Goal: Task Accomplishment & Management: Use online tool/utility

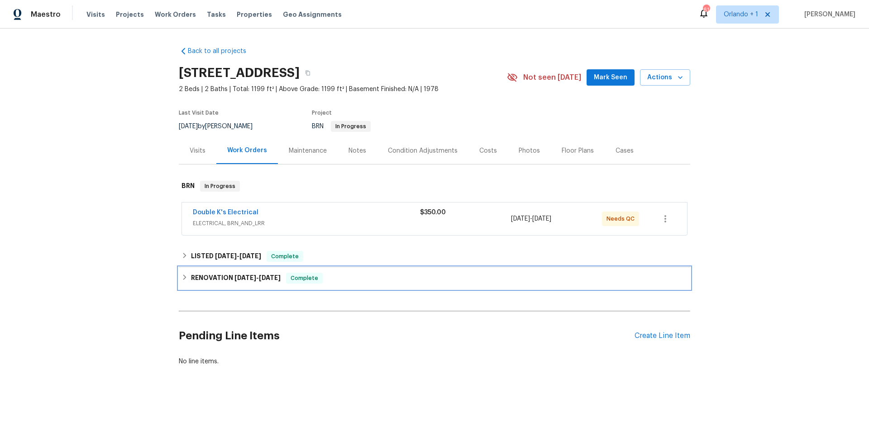
click at [189, 278] on div "RENOVATION 9/12/25 - 9/26/25 Complete" at bounding box center [435, 277] width 506 height 11
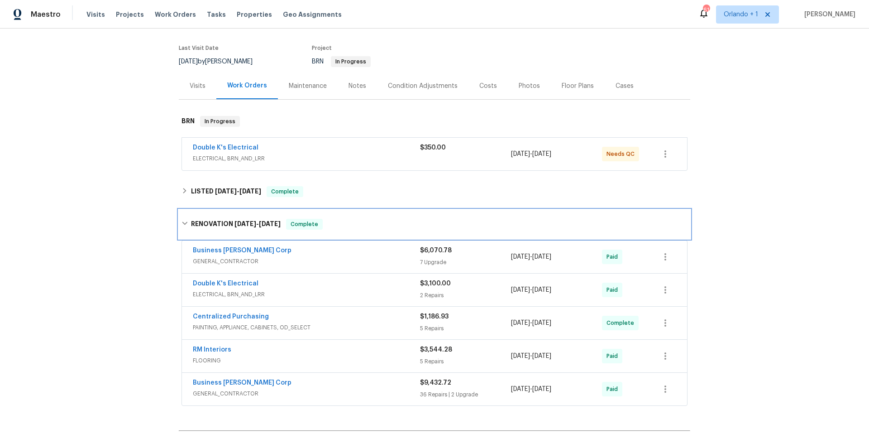
scroll to position [71, 0]
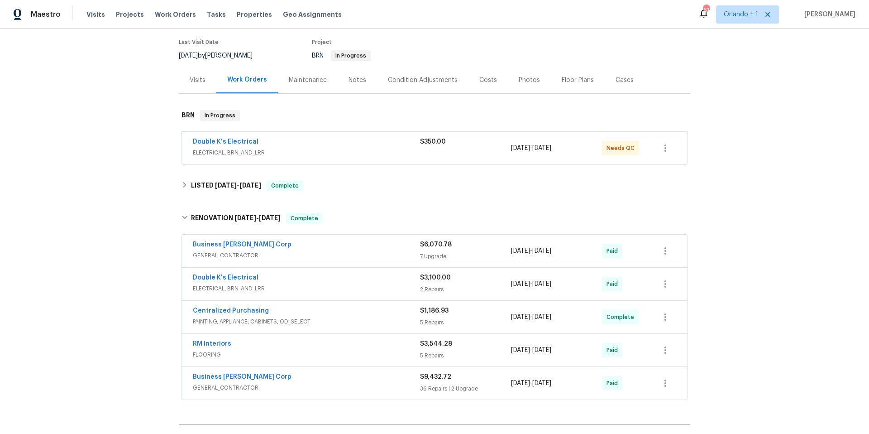
click at [354, 248] on div "Business [PERSON_NAME] Corp" at bounding box center [306, 245] width 227 height 11
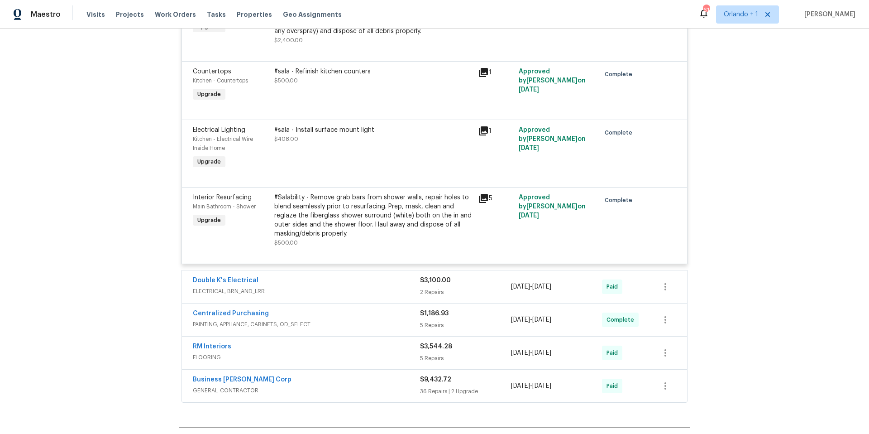
scroll to position [698, 0]
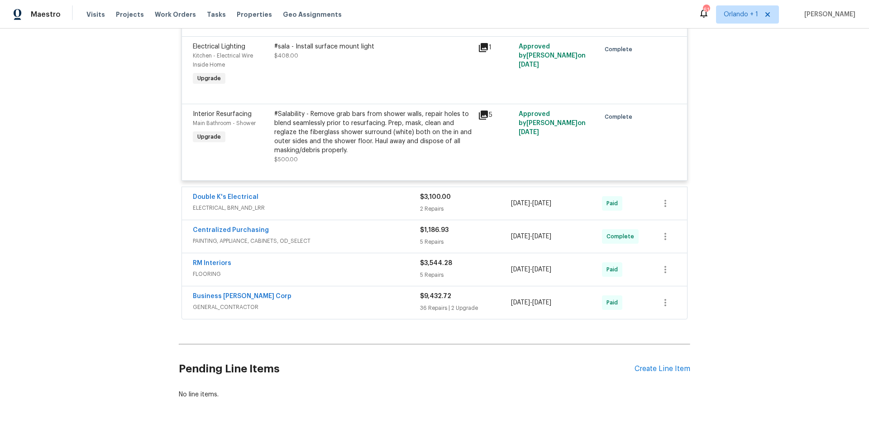
click at [352, 306] on span "GENERAL_CONTRACTOR" at bounding box center [306, 306] width 227 height 9
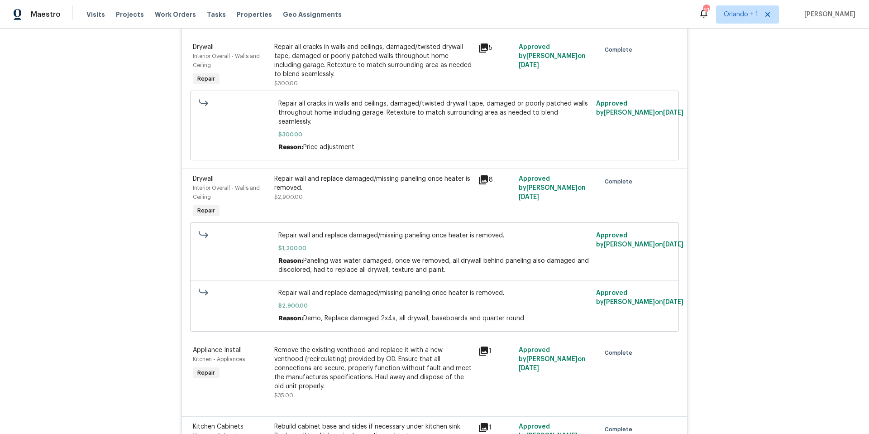
scroll to position [3664, 0]
click at [486, 176] on icon at bounding box center [483, 180] width 9 height 9
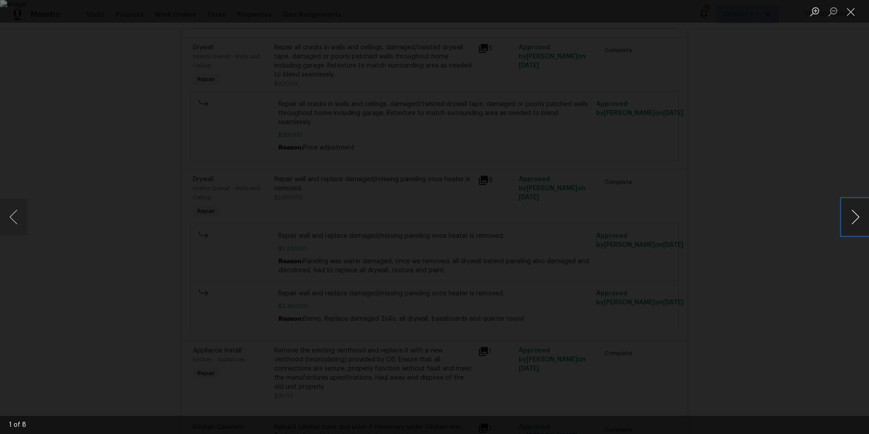
click at [846, 210] on button "Next image" at bounding box center [855, 217] width 27 height 36
click at [743, 174] on div "Lightbox" at bounding box center [434, 217] width 869 height 434
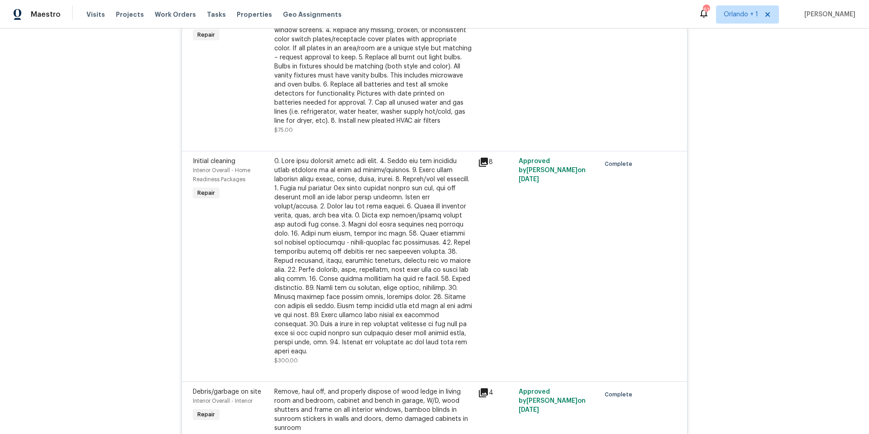
scroll to position [2692, 0]
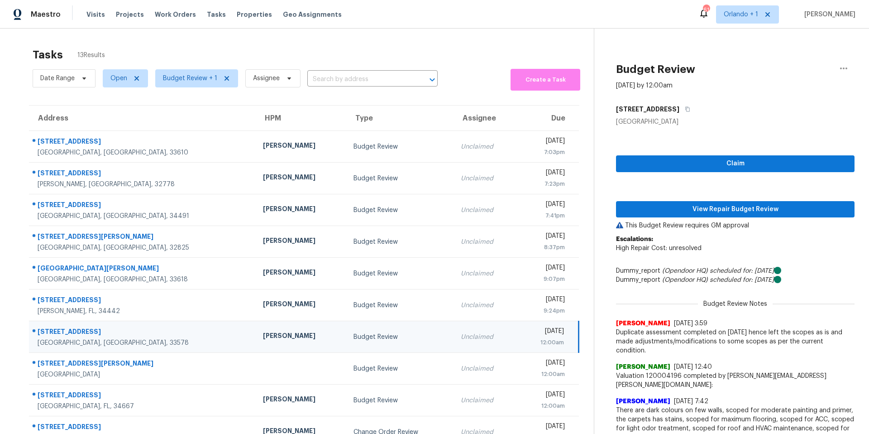
scroll to position [38, 0]
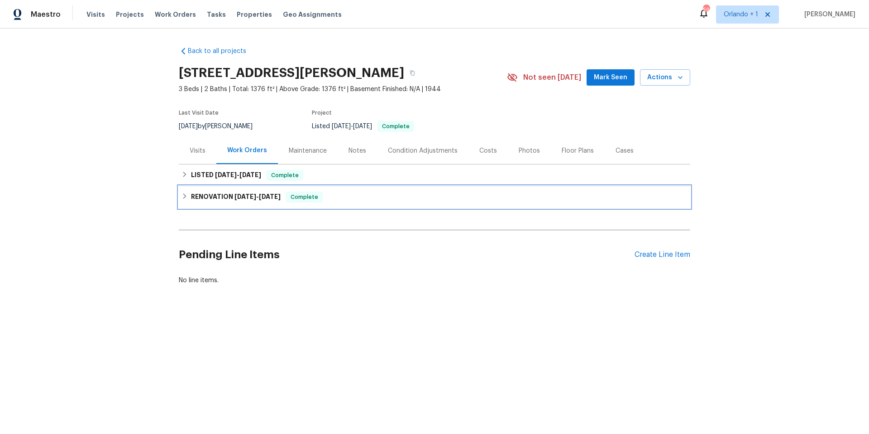
click at [348, 190] on div "RENOVATION 9/26/25 - 10/3/25 Complete" at bounding box center [434, 197] width 511 height 22
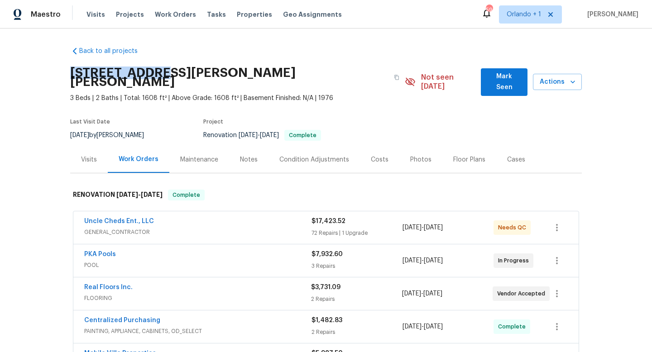
drag, startPoint x: 70, startPoint y: 73, endPoint x: 156, endPoint y: 74, distance: 85.5
click at [156, 74] on h2 "1109 Bryan Rd, Brandon, FL 33511" at bounding box center [229, 77] width 318 height 18
copy h2 "1109 Bryan Rd"
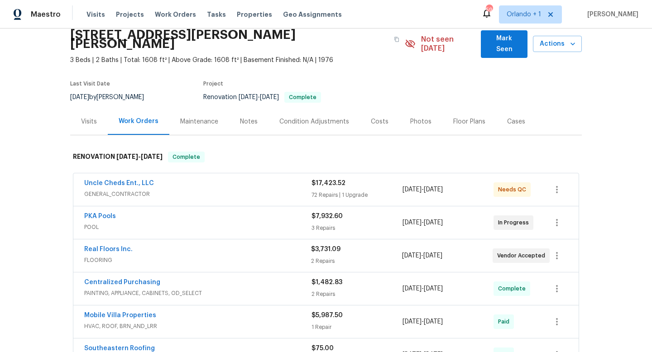
click at [286, 179] on div "Uncle Cheds Ent., LLC" at bounding box center [197, 184] width 227 height 11
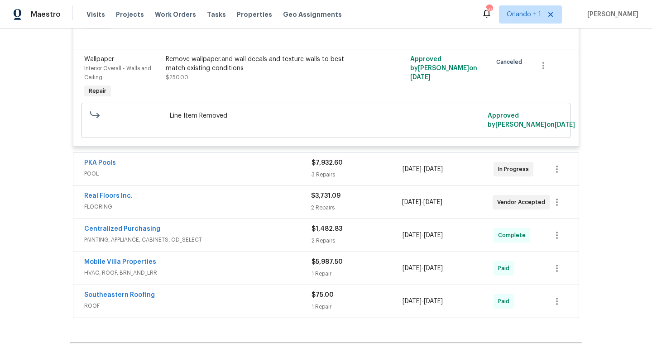
scroll to position [5483, 0]
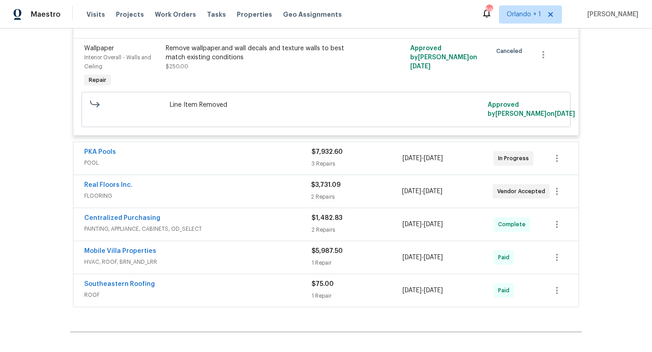
click at [290, 258] on div "Mobile Villa Properties" at bounding box center [197, 252] width 227 height 11
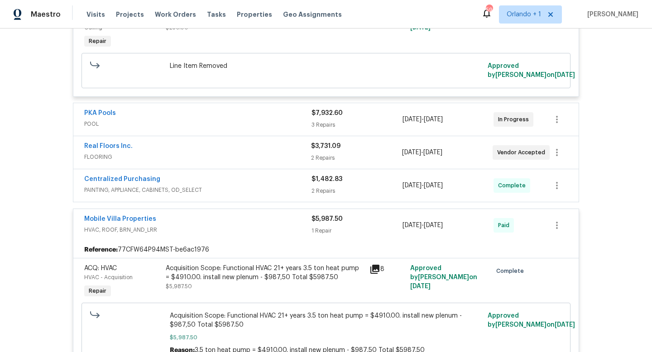
scroll to position [5527, 0]
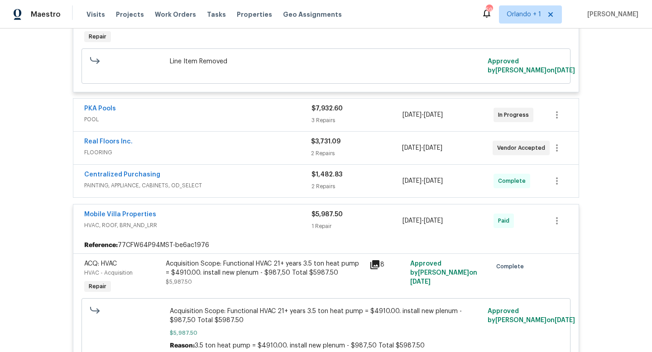
click at [284, 230] on span "HVAC, ROOF, BRN_AND_LRR" at bounding box center [197, 225] width 227 height 9
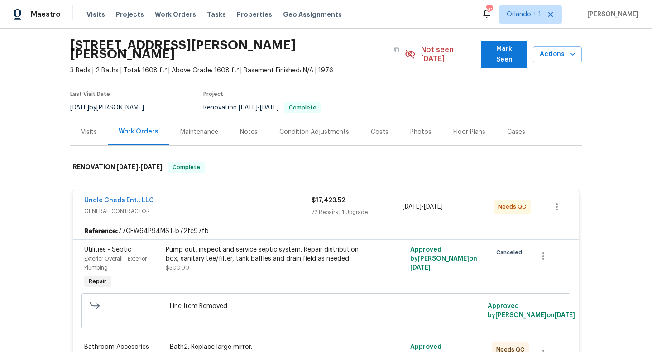
scroll to position [0, 0]
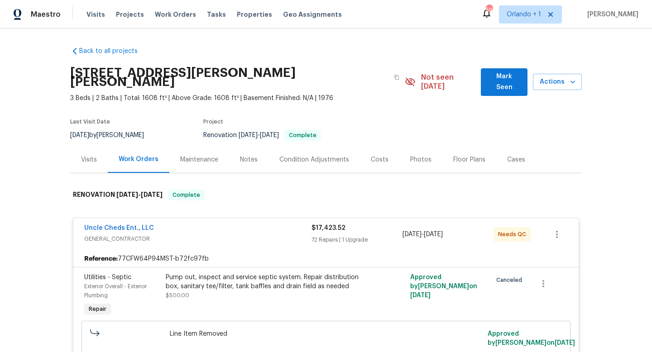
click at [263, 234] on span "GENERAL_CONTRACTOR" at bounding box center [197, 238] width 227 height 9
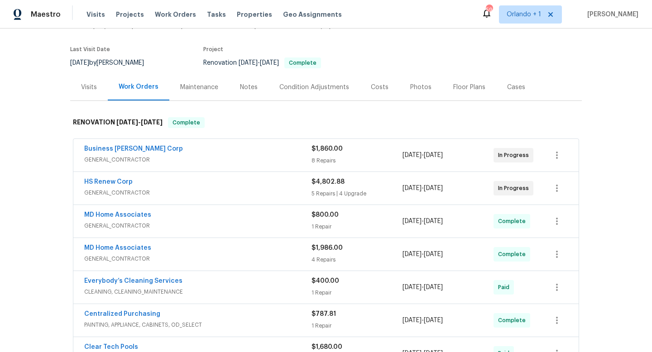
scroll to position [77, 0]
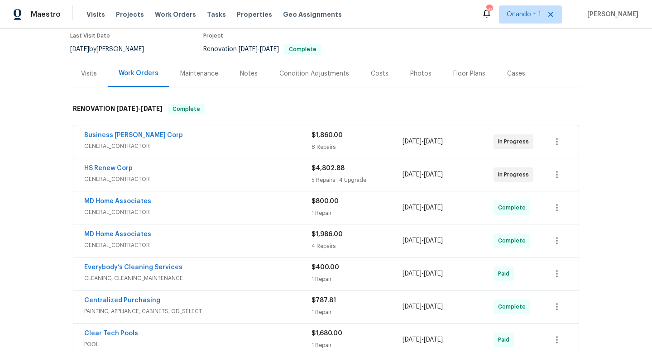
click at [261, 173] on div "HS Renew Corp" at bounding box center [197, 169] width 227 height 11
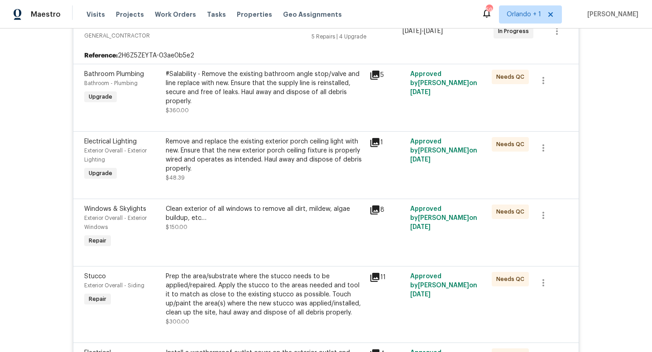
scroll to position [149, 0]
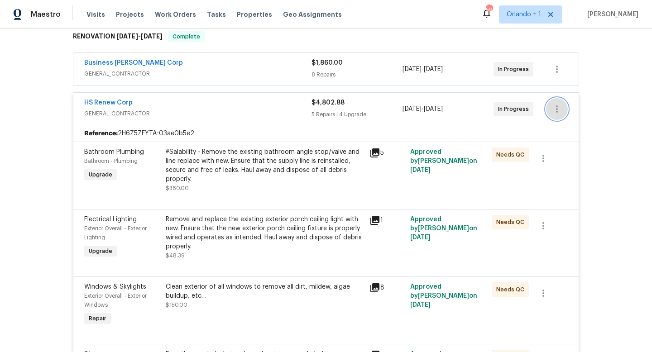
click at [555, 110] on icon "button" at bounding box center [556, 109] width 11 height 11
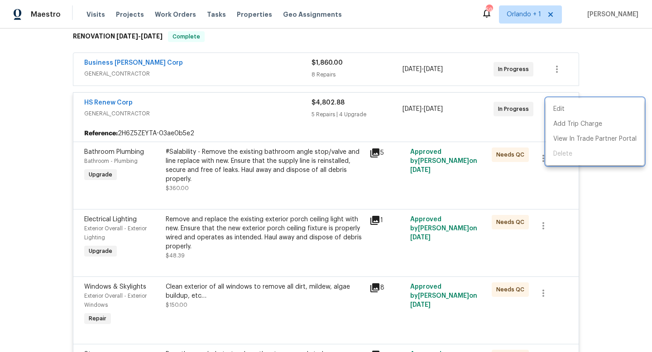
click at [482, 127] on div at bounding box center [326, 176] width 652 height 352
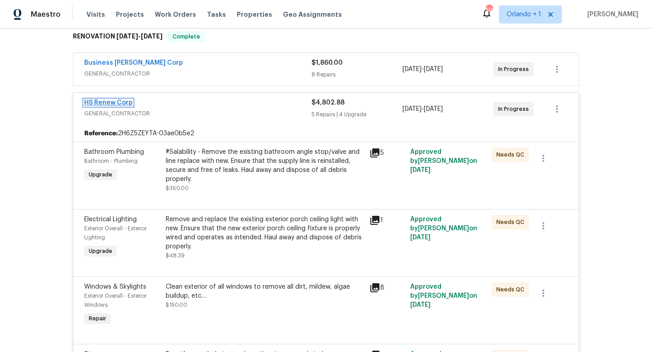
click at [117, 101] on link "HS Renew Corp" at bounding box center [108, 103] width 48 height 6
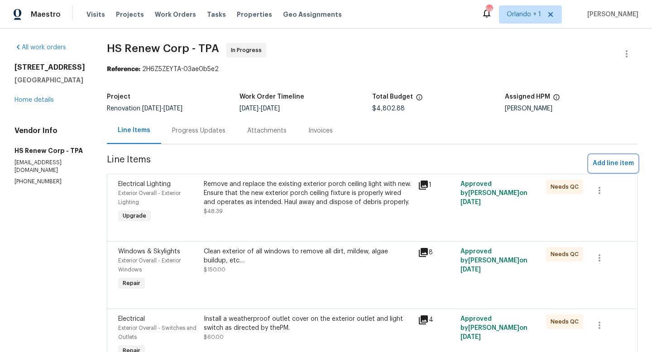
click at [609, 162] on span "Add line item" at bounding box center [613, 163] width 41 height 11
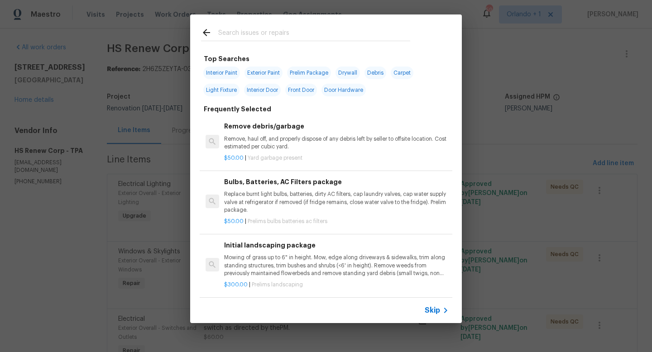
click at [237, 30] on input "text" at bounding box center [314, 34] width 192 height 14
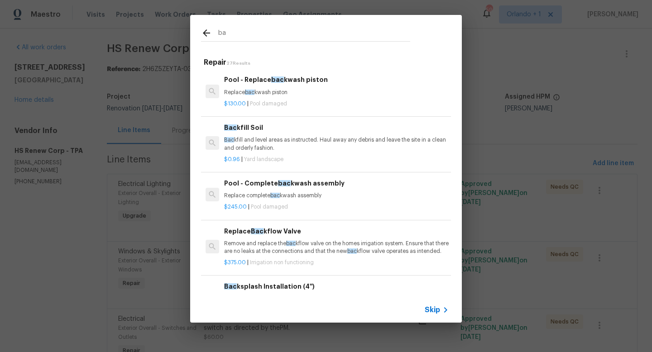
type input "b"
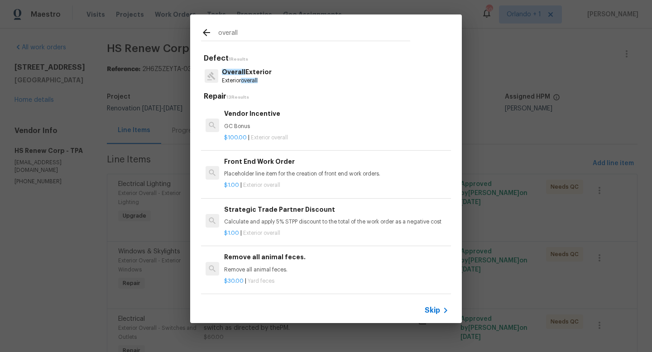
type input "overall"
click at [436, 312] on span "Skip" at bounding box center [432, 310] width 15 height 9
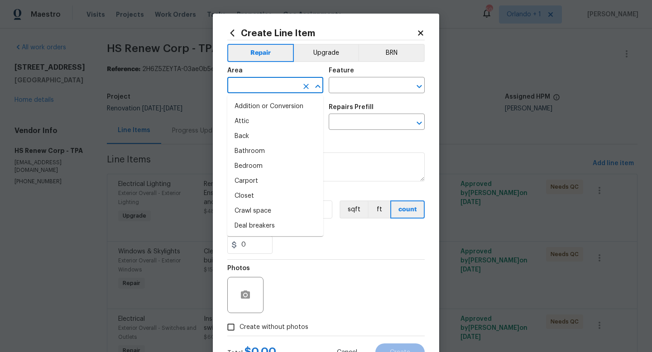
click at [272, 86] on input "text" at bounding box center [262, 86] width 71 height 14
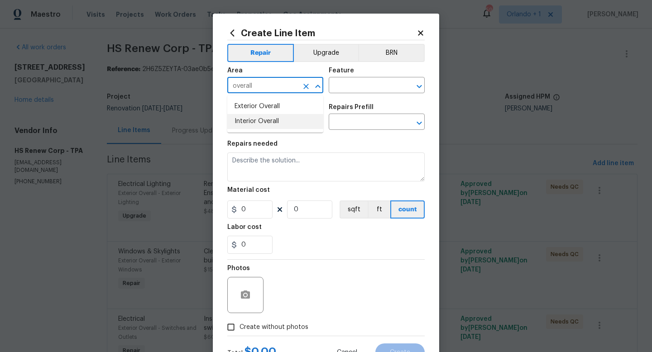
click at [262, 119] on li "Interior Overall" at bounding box center [275, 121] width 96 height 15
type input "Interior Overall"
click at [360, 88] on input "text" at bounding box center [364, 86] width 71 height 14
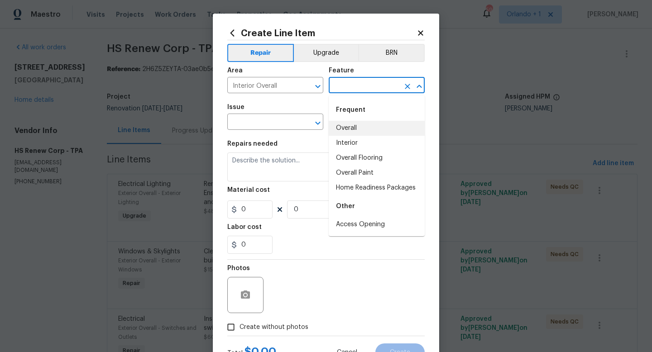
click at [353, 126] on li "Overall" at bounding box center [377, 128] width 96 height 15
type input "Overall"
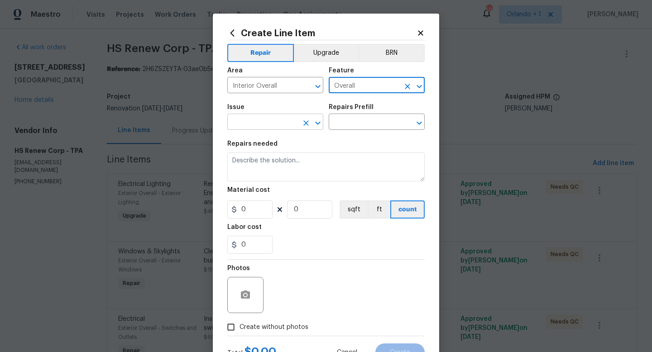
click at [264, 119] on input "text" at bounding box center [262, 123] width 71 height 14
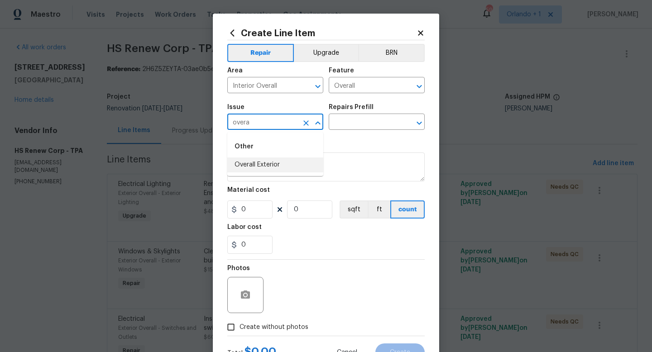
click at [248, 145] on div "Other" at bounding box center [275, 147] width 96 height 22
type input "o"
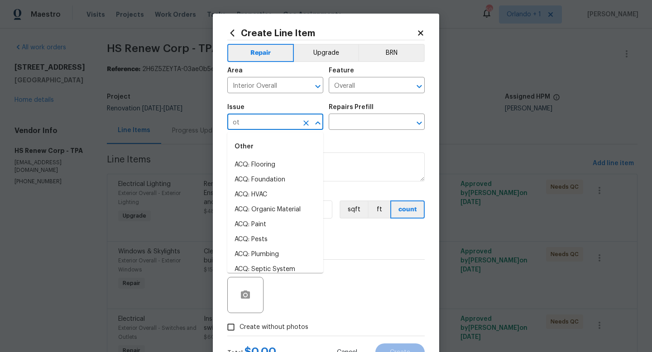
type input "o"
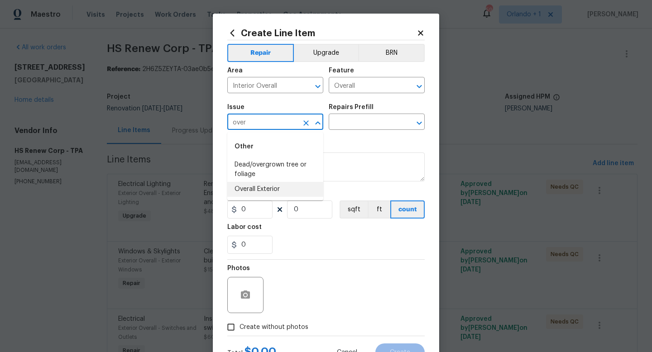
click at [271, 191] on li "Overall Exterior" at bounding box center [275, 189] width 96 height 15
type input "Overall Exterior"
click at [341, 118] on input "text" at bounding box center [364, 123] width 71 height 14
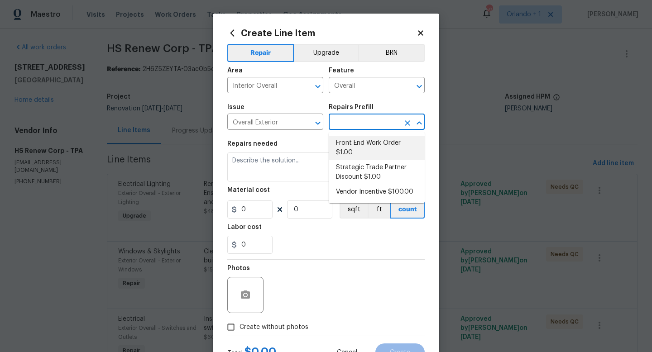
click at [361, 141] on li "Front End Work Order $1.00" at bounding box center [377, 148] width 96 height 24
type input "Front End Work Order $1.00"
type textarea "Placeholder line item for the creation of front end work orders."
type input "1"
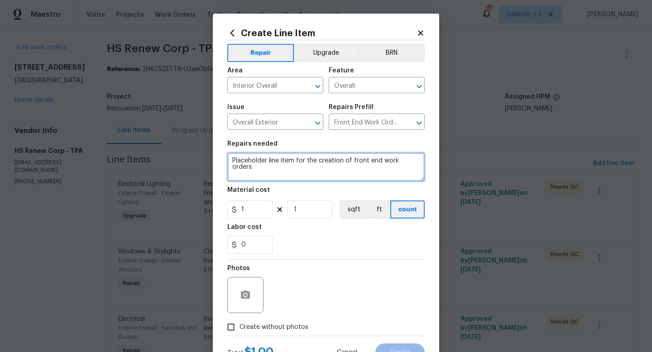
drag, startPoint x: 230, startPoint y: 161, endPoint x: 445, endPoint y: 170, distance: 215.2
click at [445, 170] on div "Create Line Item Repair Upgrade BRN Area Interior Overall ​ Feature Overall ​ I…" at bounding box center [326, 176] width 652 height 352
type textarea "Reduction from repairs not completed that another vendor was paid"
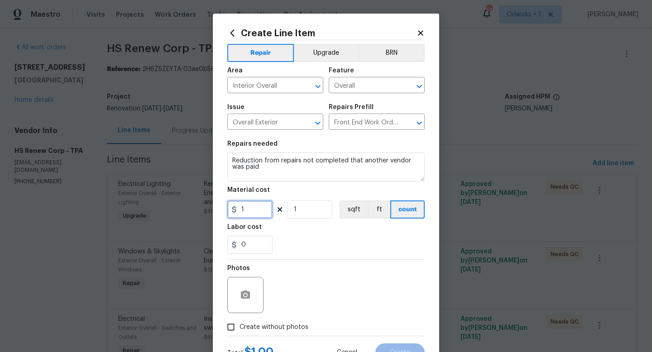
click at [253, 209] on input "1" at bounding box center [249, 210] width 45 height 18
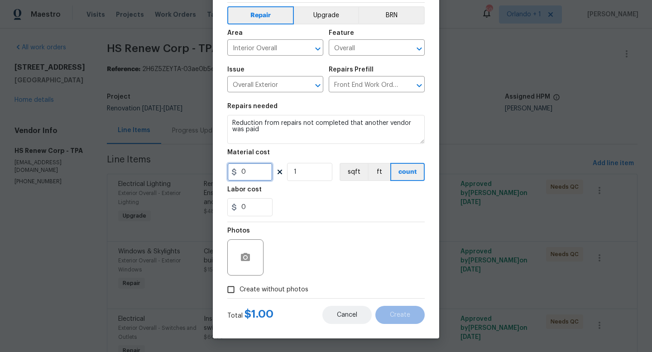
type input "0"
click at [348, 309] on button "Cancel" at bounding box center [346, 315] width 49 height 18
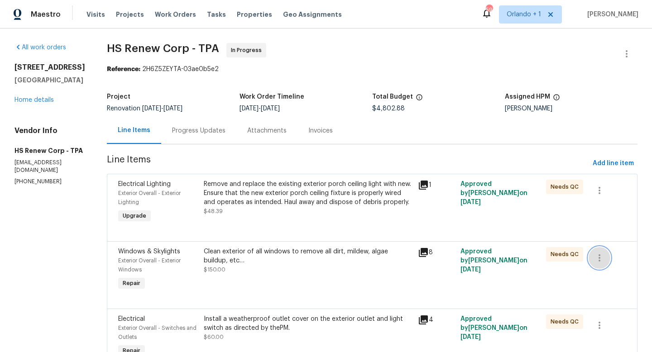
click at [603, 258] on icon "button" at bounding box center [599, 258] width 11 height 11
click at [604, 260] on li "Cancel" at bounding box center [605, 258] width 35 height 15
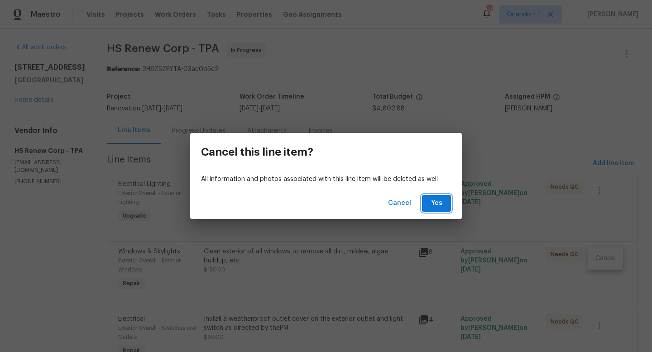
click at [443, 206] on span "Yes" at bounding box center [436, 203] width 14 height 11
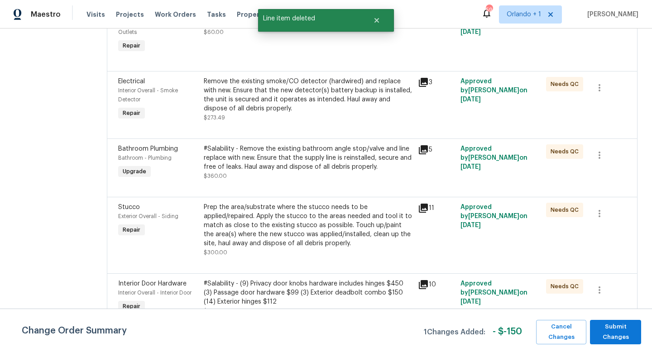
scroll to position [306, 0]
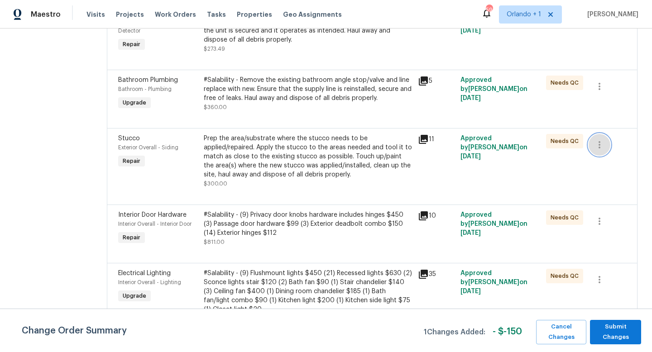
click at [599, 147] on icon "button" at bounding box center [599, 144] width 11 height 11
click at [599, 147] on li "Cancel" at bounding box center [605, 146] width 35 height 15
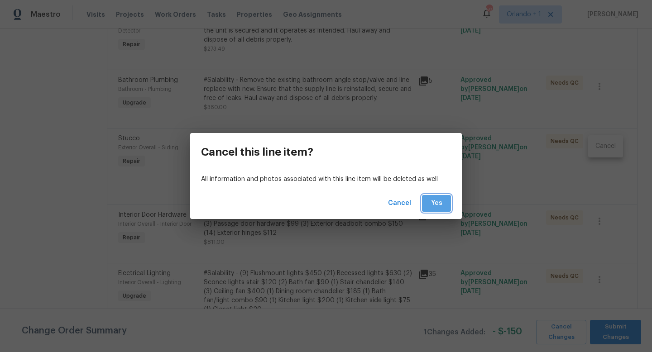
click at [438, 200] on span "Yes" at bounding box center [436, 203] width 14 height 11
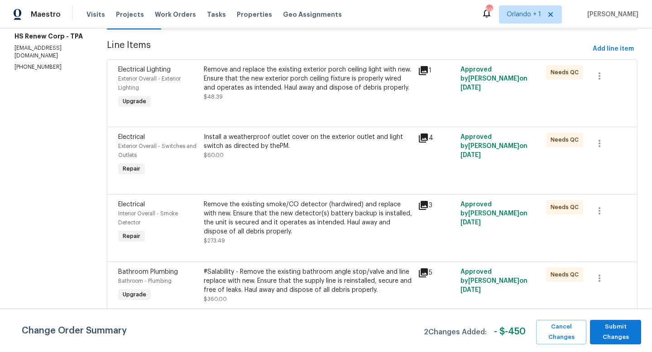
scroll to position [105, 0]
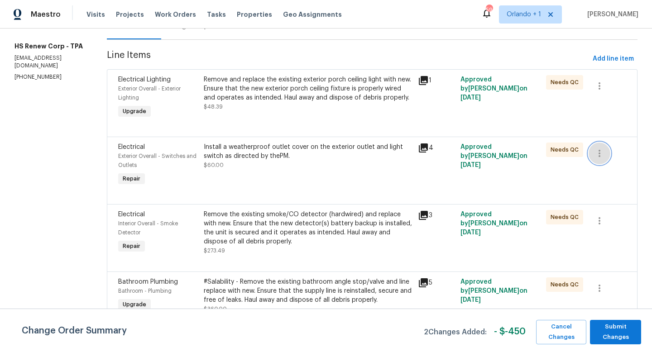
click at [599, 154] on icon "button" at bounding box center [599, 153] width 11 height 11
click at [599, 154] on li "Cancel" at bounding box center [605, 153] width 35 height 15
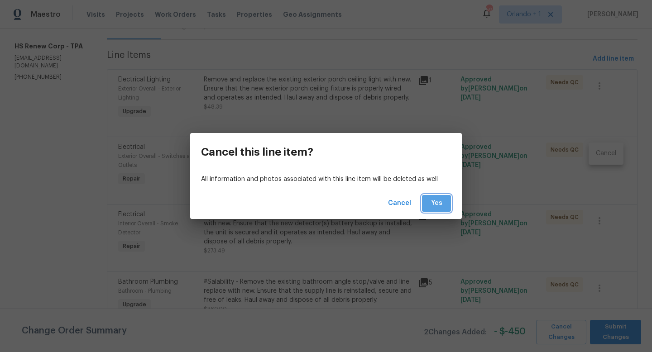
click at [438, 204] on span "Yes" at bounding box center [436, 203] width 14 height 11
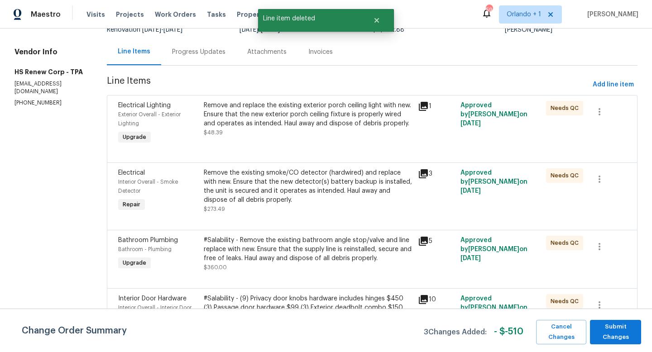
scroll to position [138, 0]
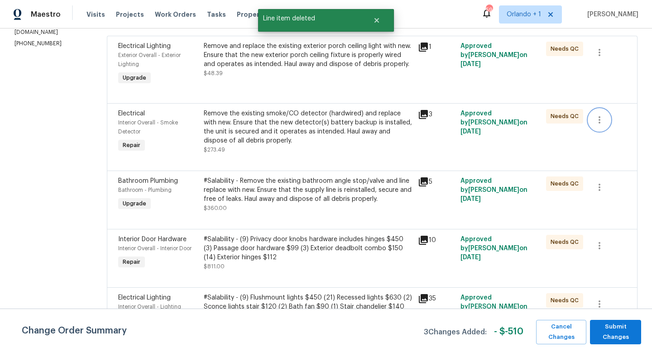
click at [603, 125] on icon "button" at bounding box center [599, 120] width 11 height 11
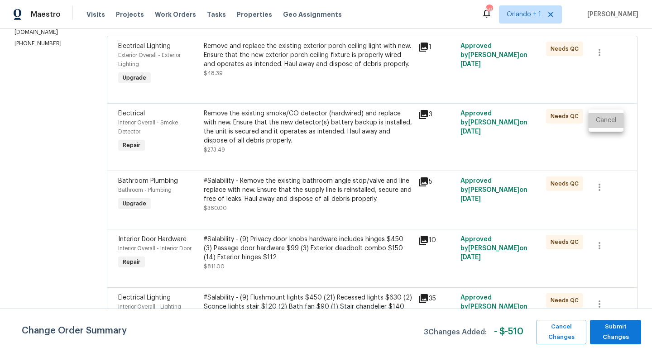
click at [608, 123] on li "Cancel" at bounding box center [605, 120] width 35 height 15
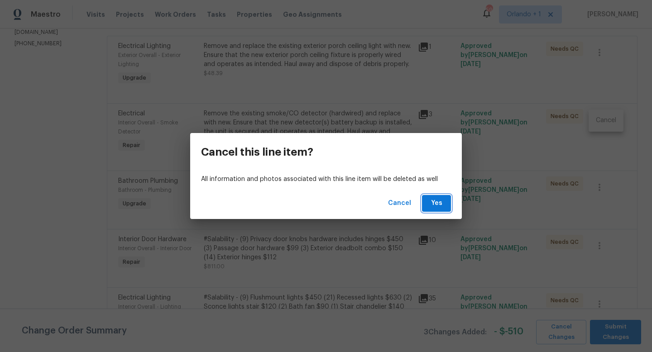
click at [440, 205] on span "Yes" at bounding box center [436, 203] width 14 height 11
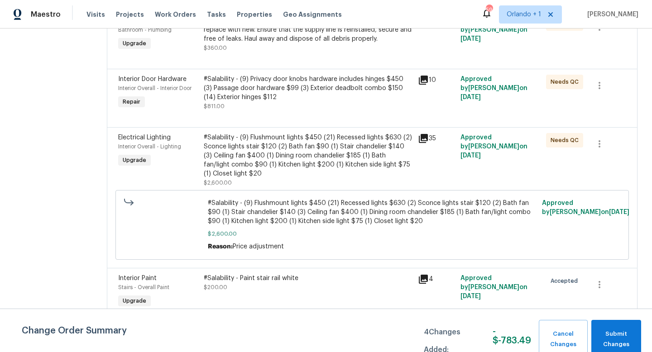
scroll to position [232, 0]
click at [600, 287] on icon "button" at bounding box center [599, 284] width 11 height 11
click at [606, 285] on li "Cancel" at bounding box center [605, 284] width 35 height 15
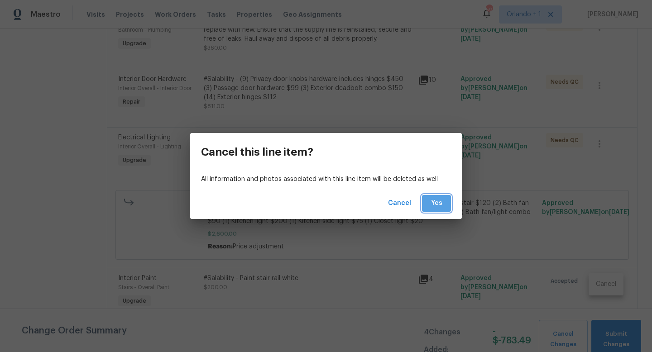
click at [439, 204] on span "Yes" at bounding box center [436, 203] width 14 height 11
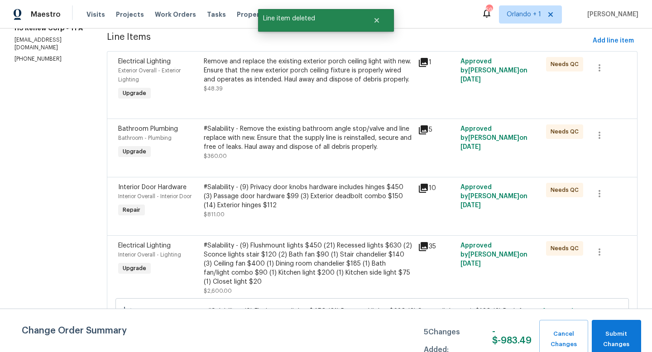
scroll to position [67, 0]
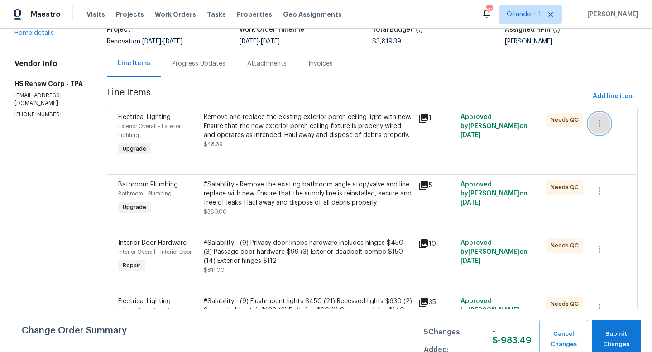
click at [600, 124] on icon "button" at bounding box center [599, 123] width 11 height 11
click at [603, 125] on li "Cancel" at bounding box center [605, 123] width 35 height 15
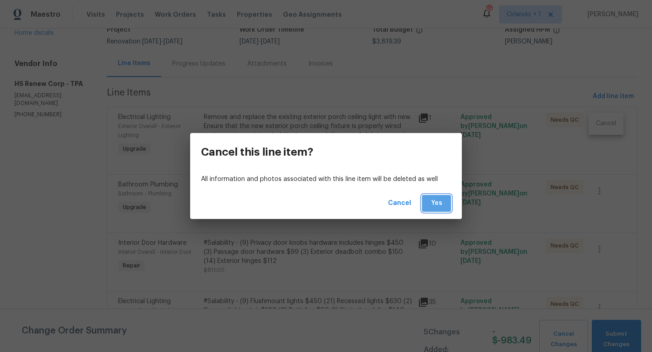
click at [442, 201] on span "Yes" at bounding box center [436, 203] width 14 height 11
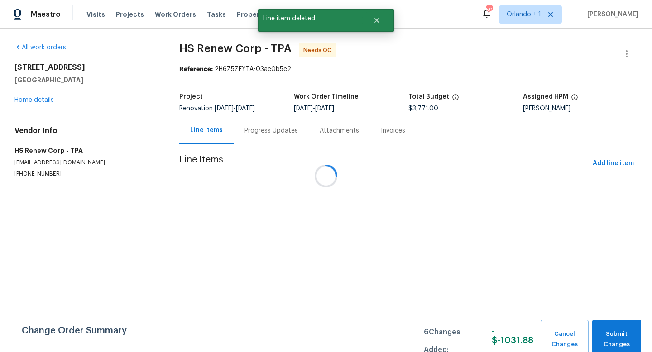
scroll to position [0, 0]
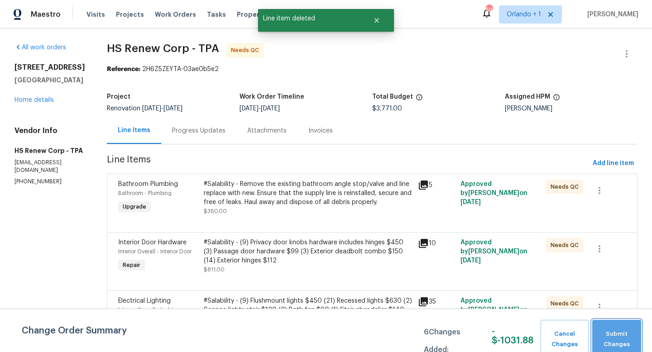
click at [615, 340] on span "Submit Changes" at bounding box center [617, 339] width 40 height 21
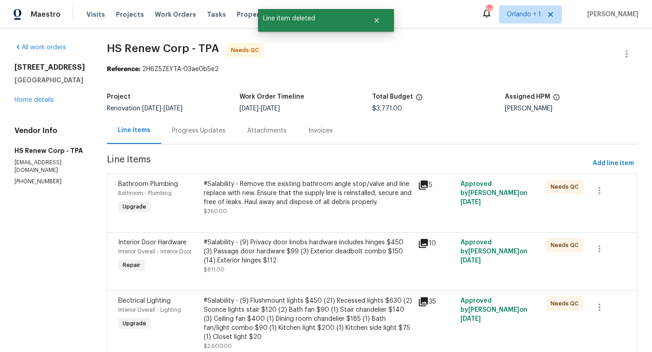
scroll to position [106, 0]
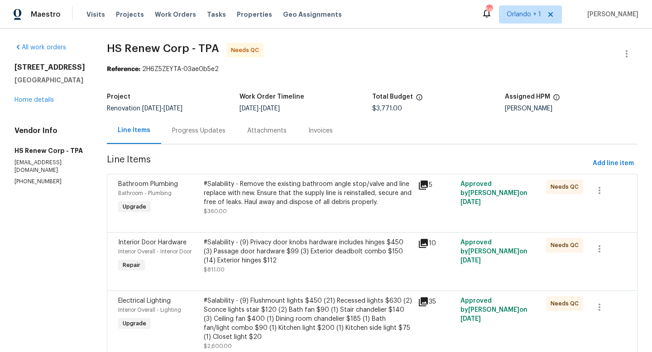
click at [32, 105] on div "[STREET_ADDRESS] Home details" at bounding box center [49, 84] width 71 height 42
click at [32, 103] on link "Home details" at bounding box center [33, 100] width 39 height 6
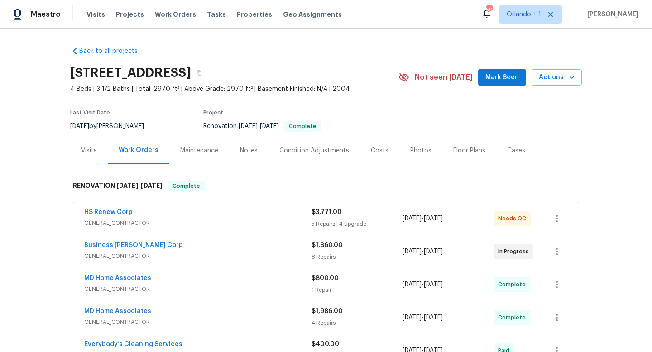
click at [255, 219] on span "GENERAL_CONTRACTOR" at bounding box center [197, 223] width 227 height 9
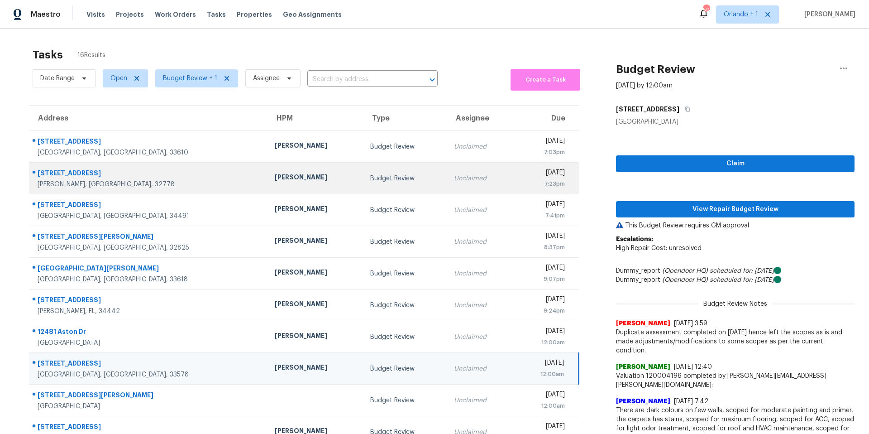
scroll to position [38, 0]
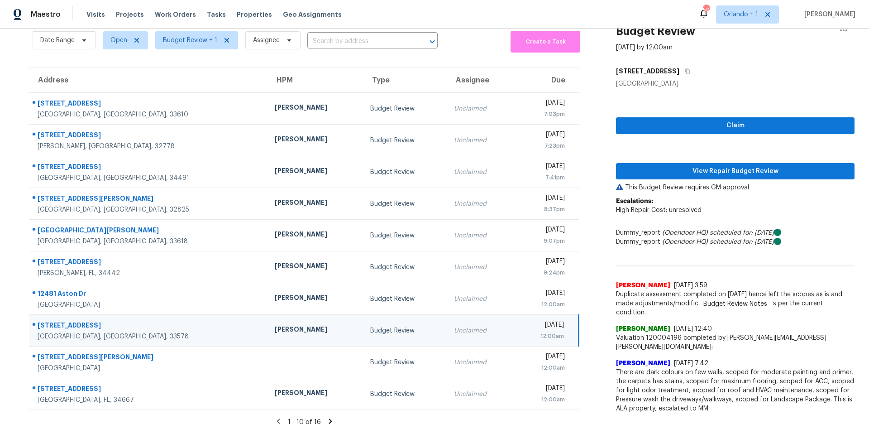
click at [330, 422] on icon at bounding box center [330, 421] width 8 height 8
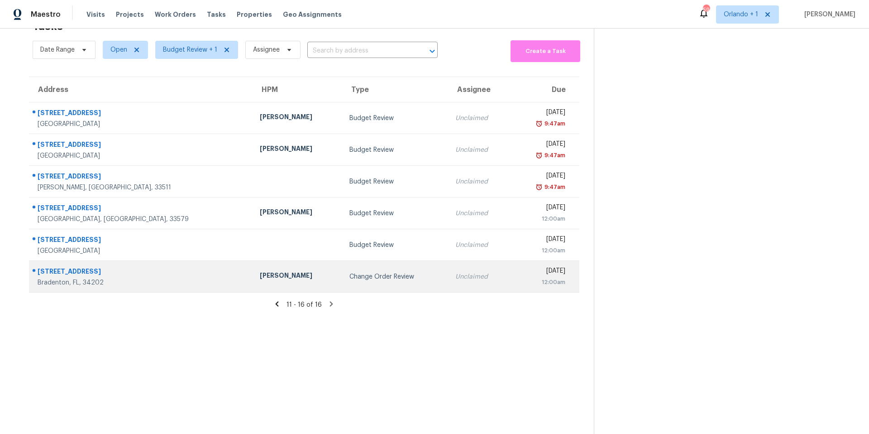
click at [349, 276] on div "Change Order Review" at bounding box center [394, 276] width 91 height 9
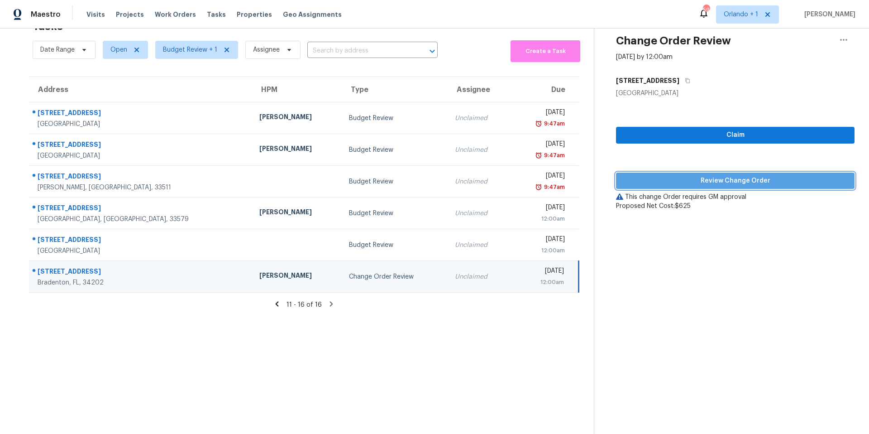
click at [706, 177] on span "Review Change Order" at bounding box center [735, 180] width 224 height 11
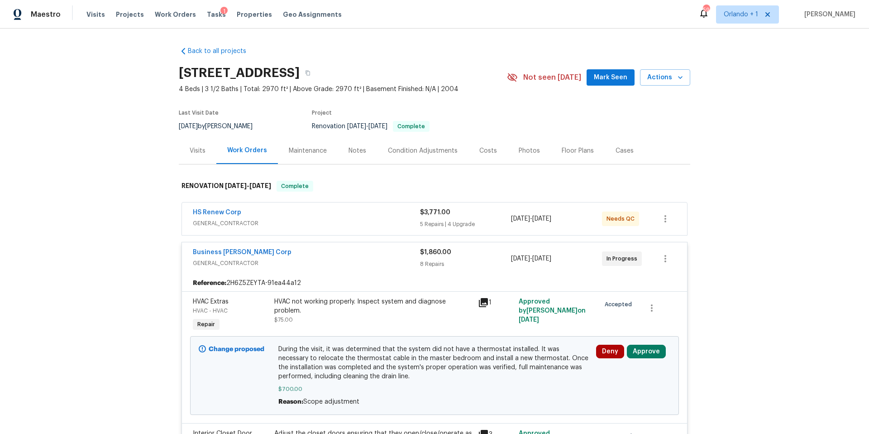
scroll to position [115, 0]
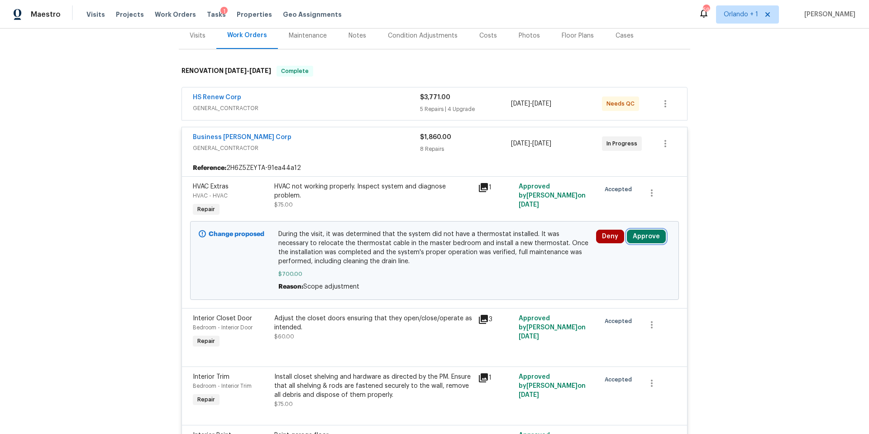
click at [648, 234] on button "Approve" at bounding box center [646, 236] width 39 height 14
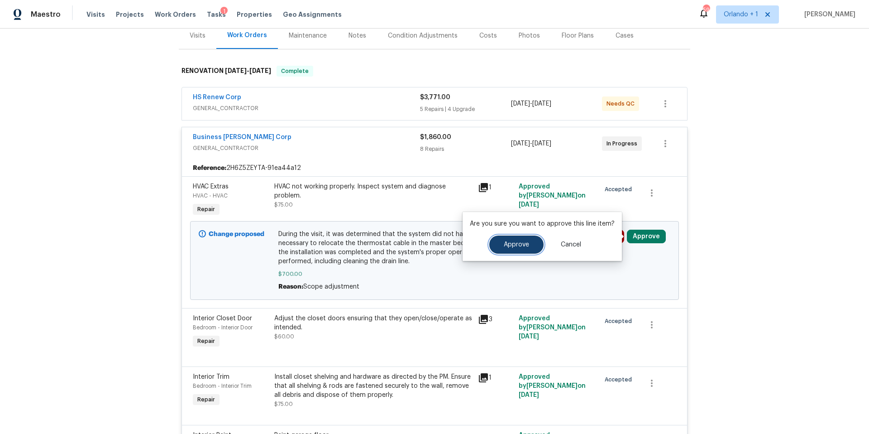
click at [519, 244] on span "Approve" at bounding box center [516, 244] width 25 height 7
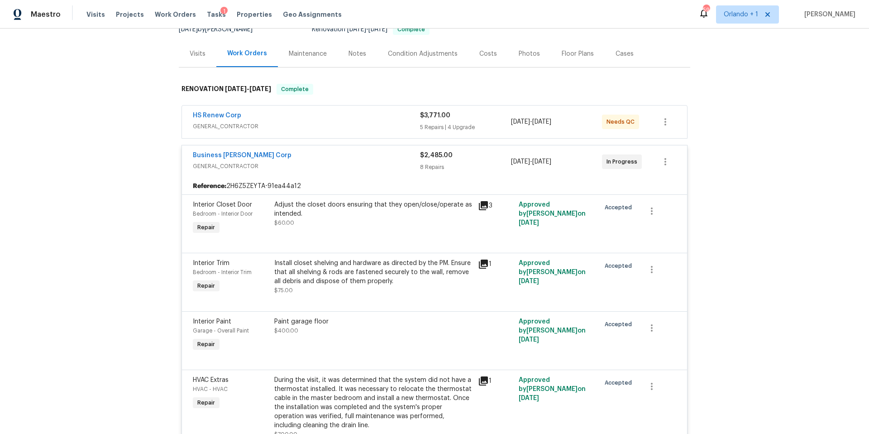
scroll to position [0, 0]
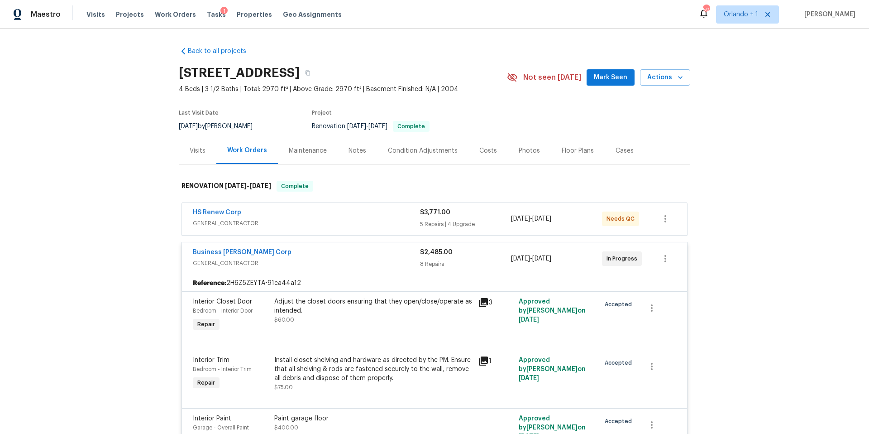
click at [381, 259] on span "GENERAL_CONTRACTOR" at bounding box center [306, 262] width 227 height 9
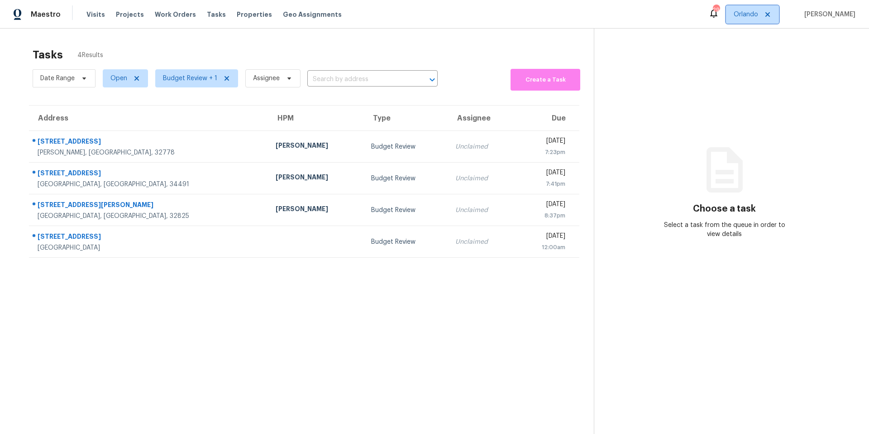
click at [760, 20] on span "Orlando" at bounding box center [752, 14] width 53 height 18
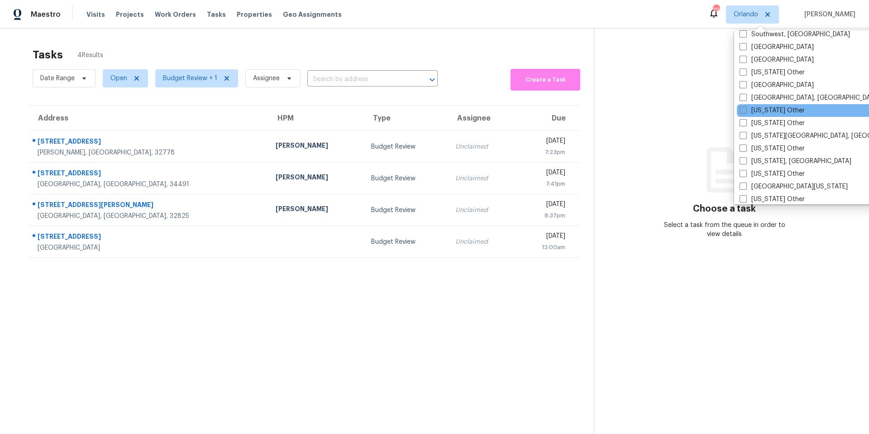
scroll to position [1316, 0]
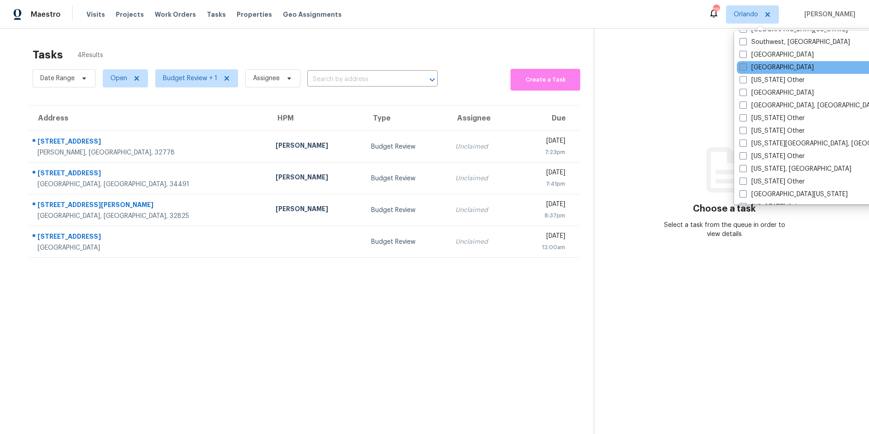
click at [747, 69] on label "Tampa" at bounding box center [777, 67] width 74 height 9
click at [745, 69] on input "Tampa" at bounding box center [743, 66] width 6 height 6
checkbox input "true"
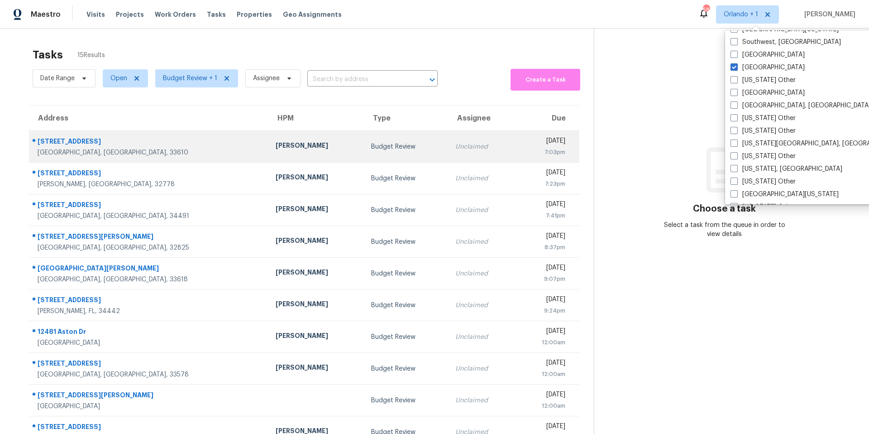
click at [455, 151] on div "Unclaimed" at bounding box center [481, 146] width 53 height 9
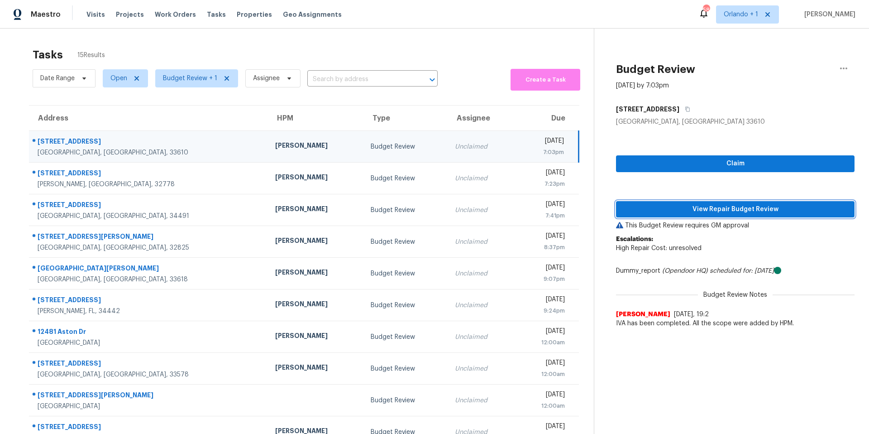
click at [732, 205] on span "View Repair Budget Review" at bounding box center [735, 209] width 224 height 11
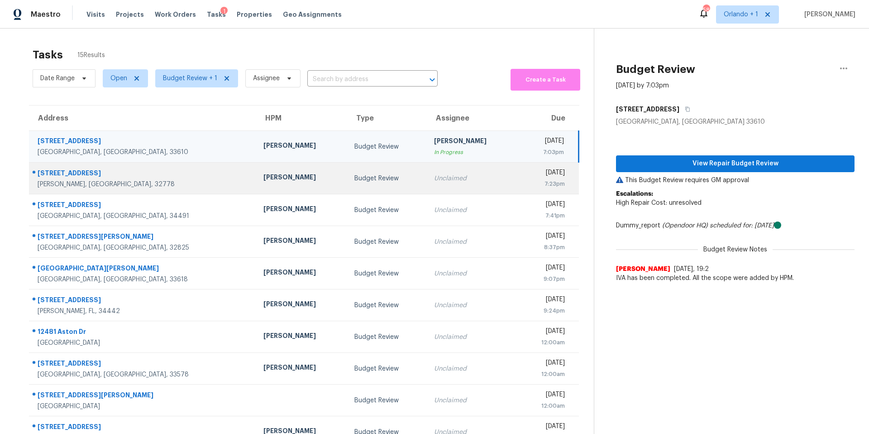
click at [434, 174] on div "Unclaimed" at bounding box center [472, 178] width 76 height 9
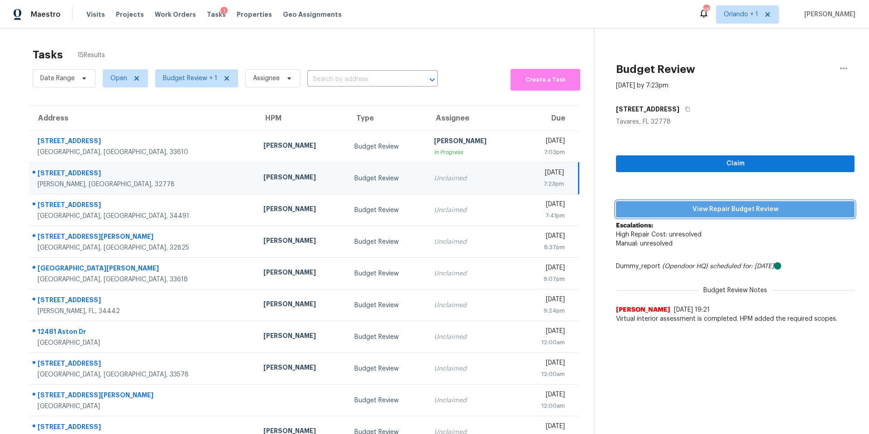
click at [732, 206] on span "View Repair Budget Review" at bounding box center [735, 209] width 224 height 11
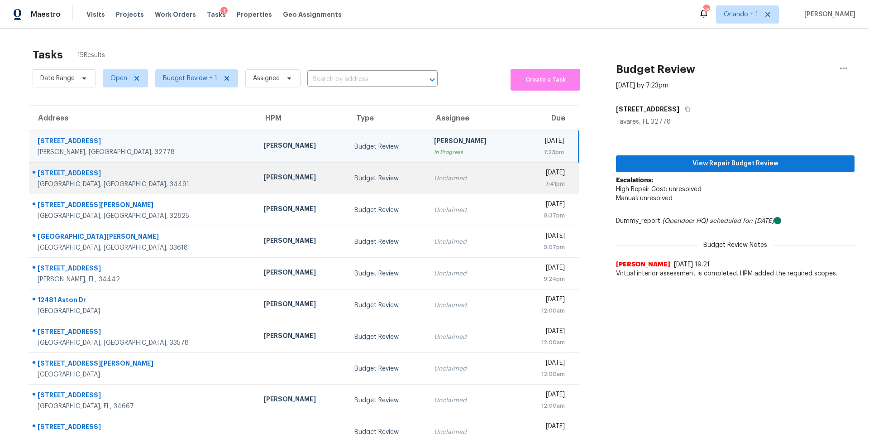
click at [347, 165] on td "Budget Review" at bounding box center [387, 178] width 80 height 32
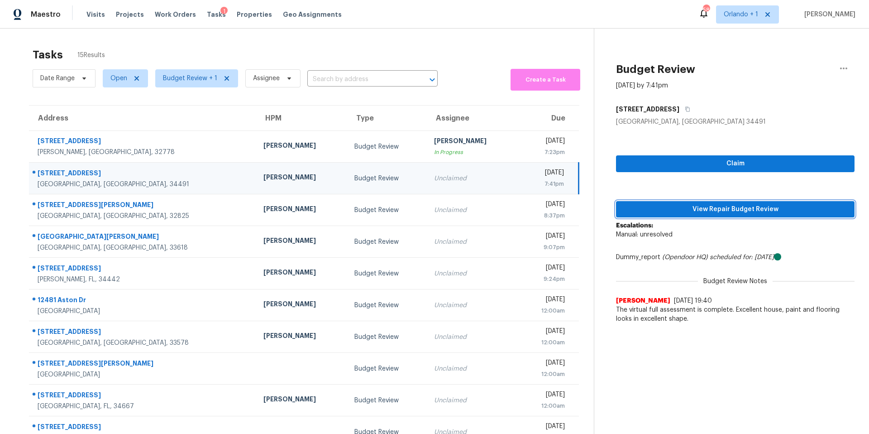
click at [706, 211] on span "View Repair Budget Review" at bounding box center [735, 209] width 224 height 11
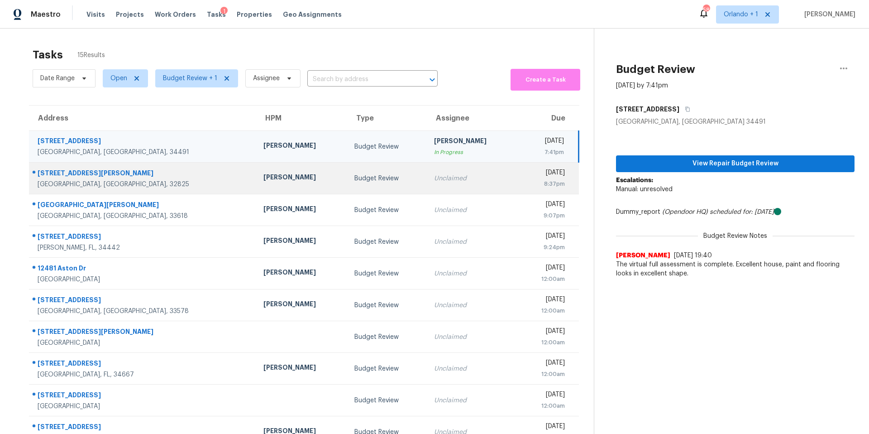
click at [351, 181] on td "Budget Review" at bounding box center [387, 178] width 80 height 32
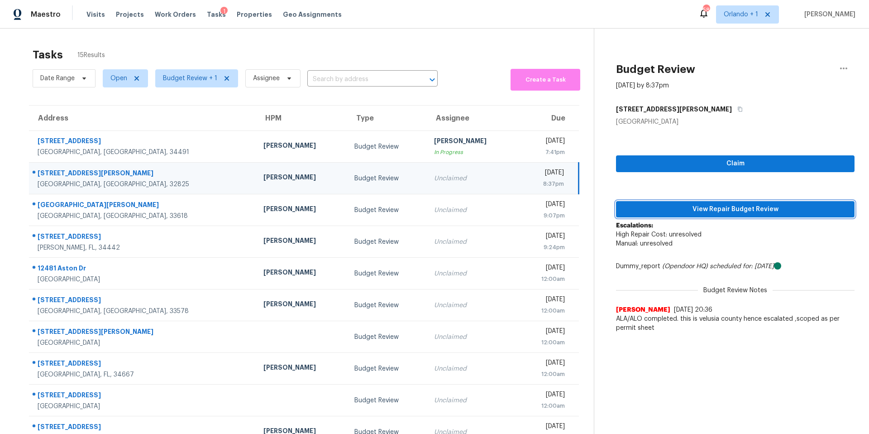
click at [703, 206] on span "View Repair Budget Review" at bounding box center [735, 209] width 224 height 11
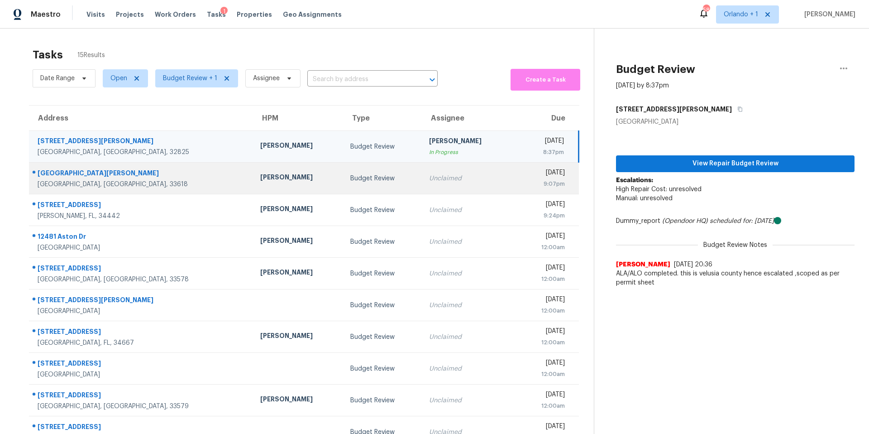
click at [429, 176] on div "Unclaimed" at bounding box center [466, 178] width 75 height 9
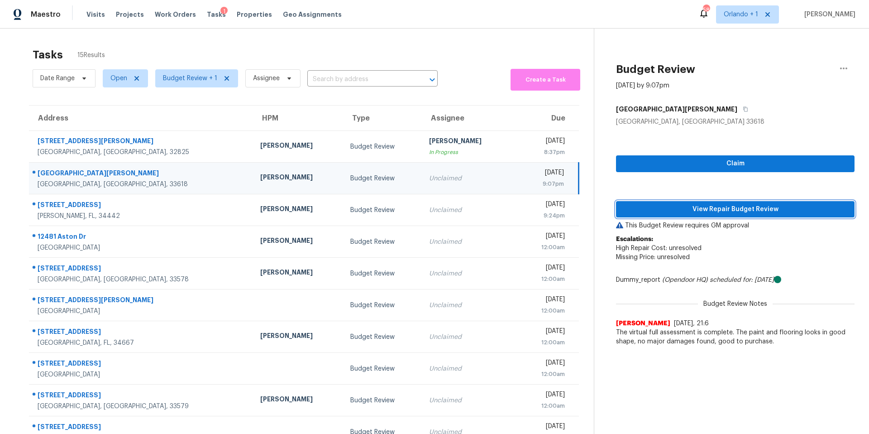
click at [712, 208] on span "View Repair Budget Review" at bounding box center [735, 209] width 224 height 11
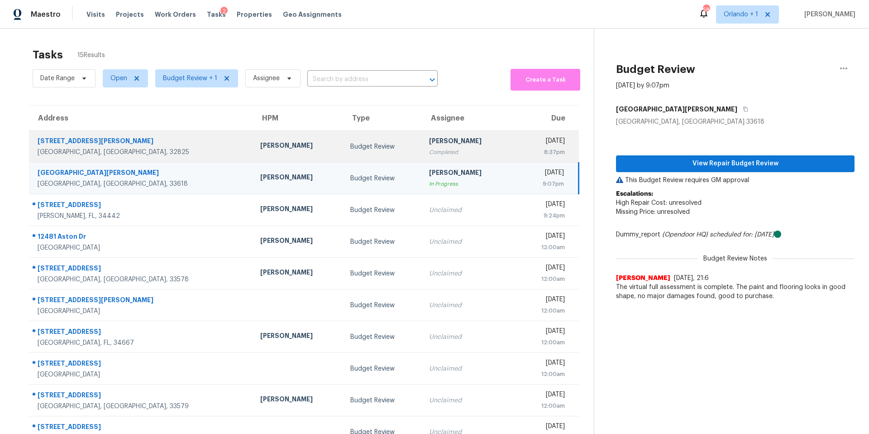
click at [429, 146] on div "[PERSON_NAME]" at bounding box center [466, 141] width 75 height 11
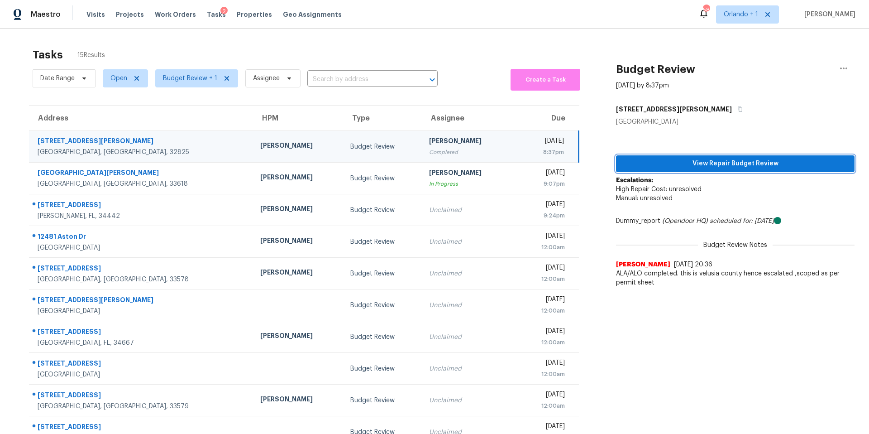
click at [704, 162] on span "View Repair Budget Review" at bounding box center [735, 163] width 224 height 11
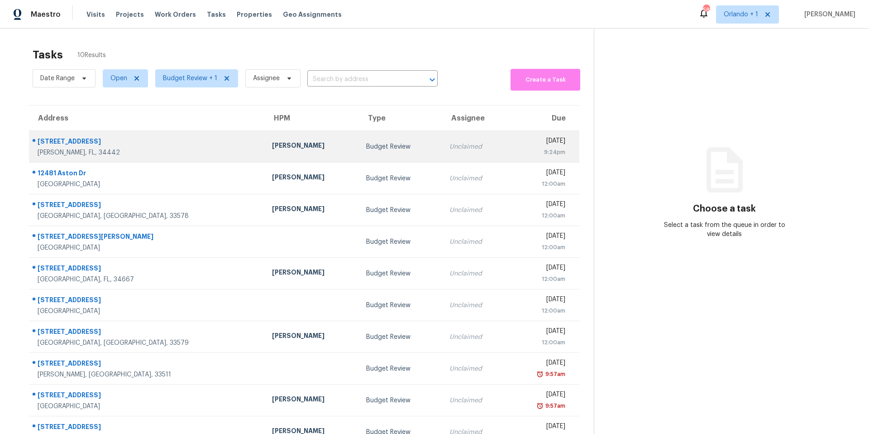
click at [359, 155] on td "Budget Review" at bounding box center [400, 147] width 83 height 32
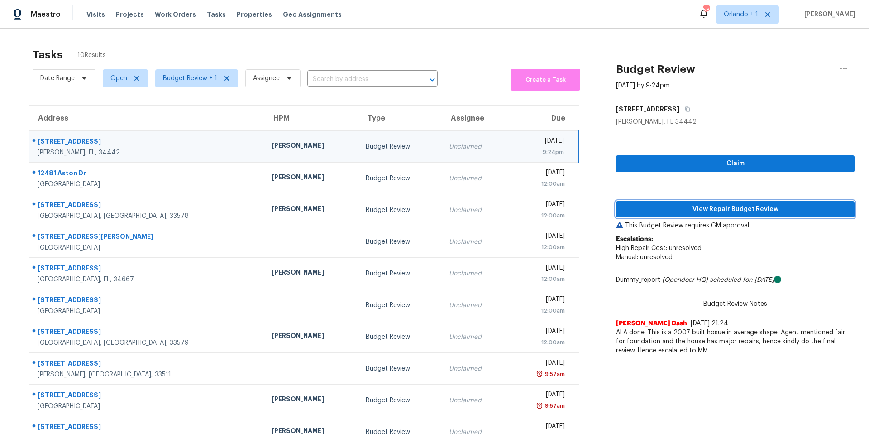
click at [741, 211] on span "View Repair Budget Review" at bounding box center [735, 209] width 224 height 11
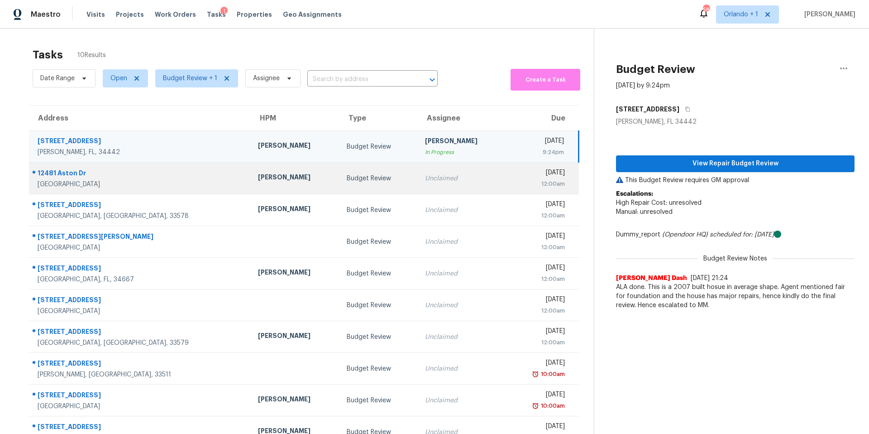
click at [425, 178] on div "Unclaimed" at bounding box center [462, 178] width 74 height 9
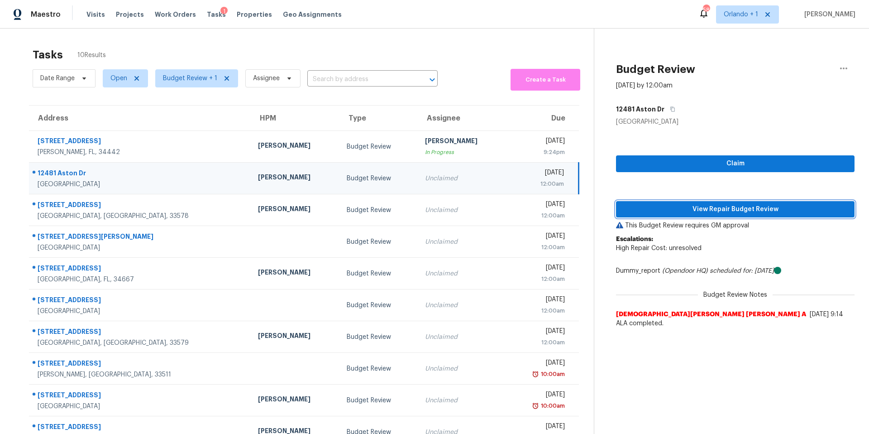
click at [727, 207] on span "View Repair Budget Review" at bounding box center [735, 209] width 224 height 11
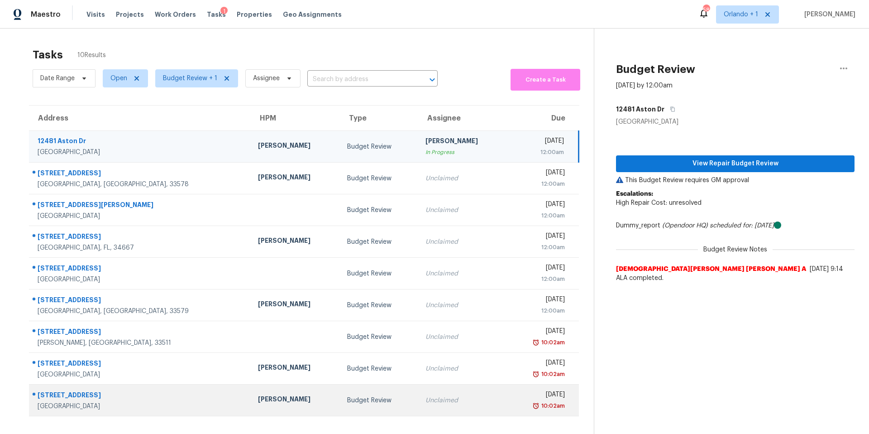
click at [418, 402] on td "Unclaimed" at bounding box center [462, 400] width 89 height 32
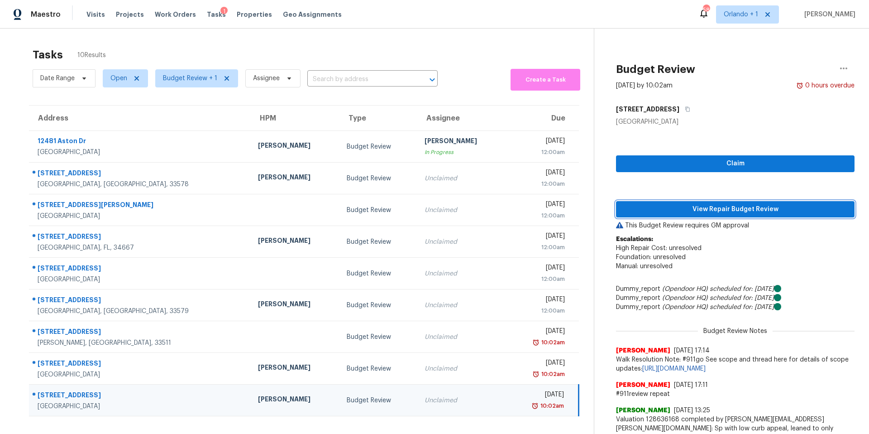
click at [732, 206] on span "View Repair Budget Review" at bounding box center [735, 209] width 224 height 11
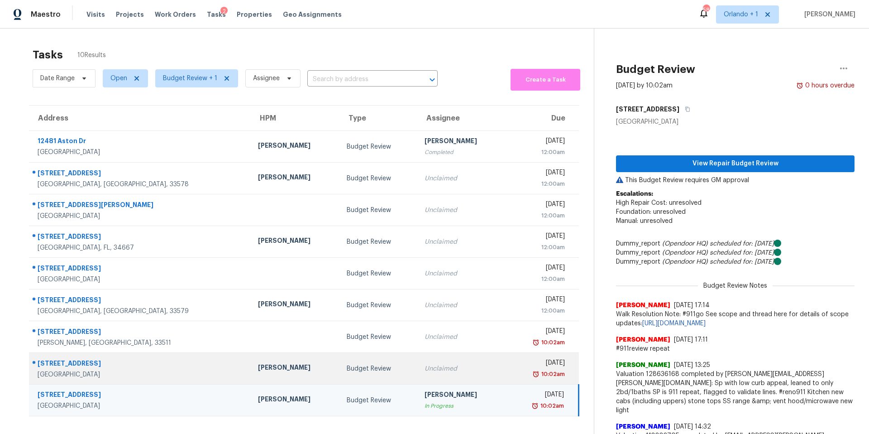
click at [425, 368] on div "Unclaimed" at bounding box center [462, 368] width 74 height 9
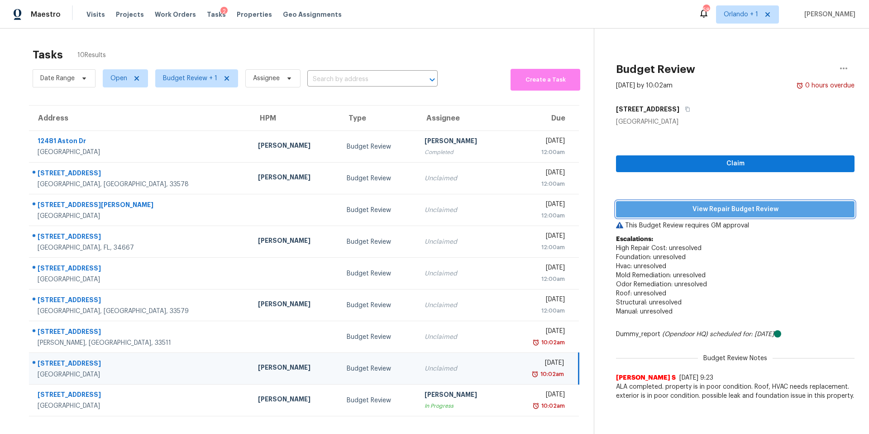
click at [733, 210] on span "View Repair Budget Review" at bounding box center [735, 209] width 224 height 11
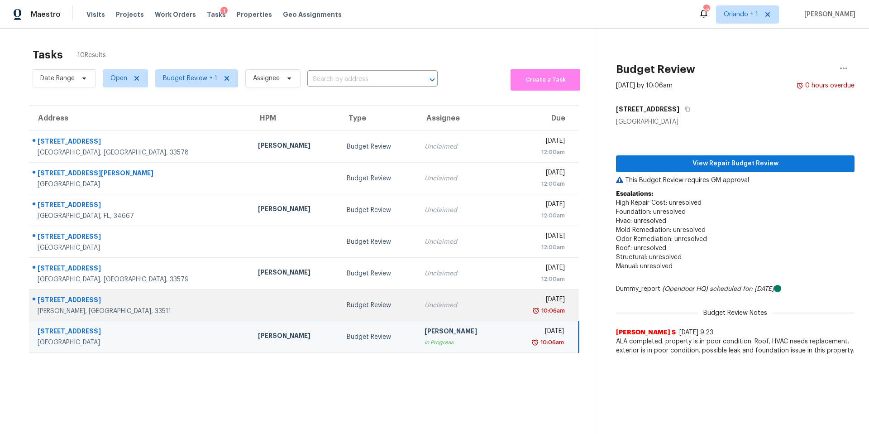
click at [514, 305] on div "Tue, Oct 14th 2025" at bounding box center [539, 300] width 51 height 11
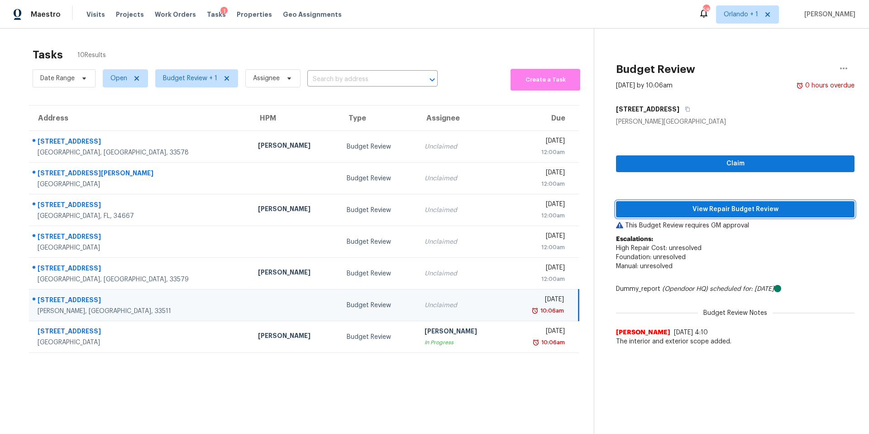
click at [733, 210] on span "View Repair Budget Review" at bounding box center [735, 209] width 224 height 11
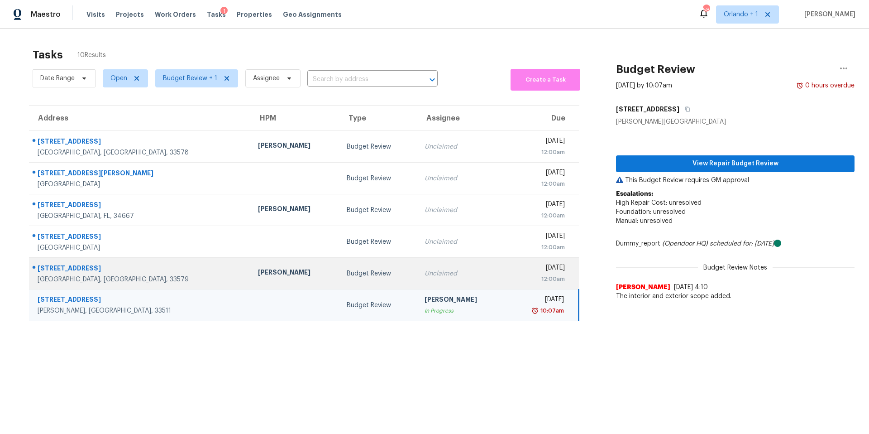
click at [425, 275] on div "Unclaimed" at bounding box center [462, 273] width 74 height 9
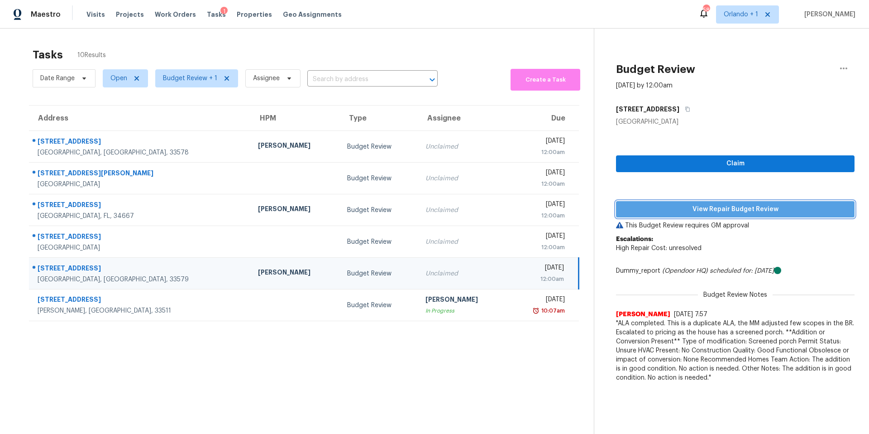
click at [699, 205] on span "View Repair Budget Review" at bounding box center [735, 209] width 224 height 11
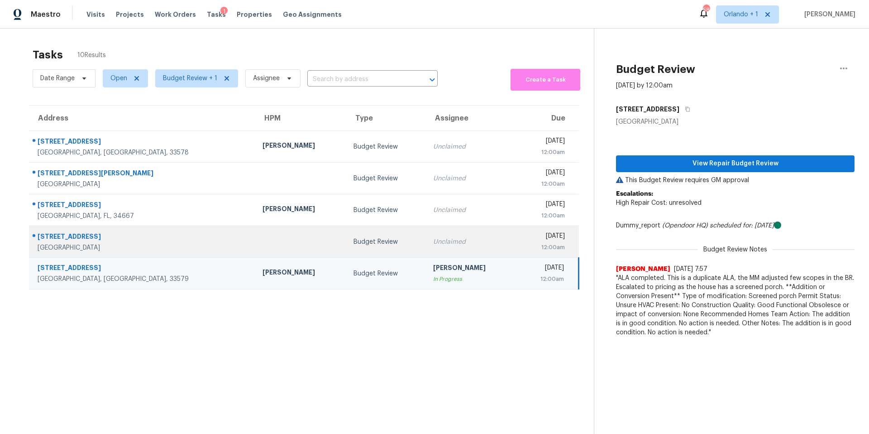
click at [432, 236] on td "Unclaimed" at bounding box center [471, 242] width 91 height 32
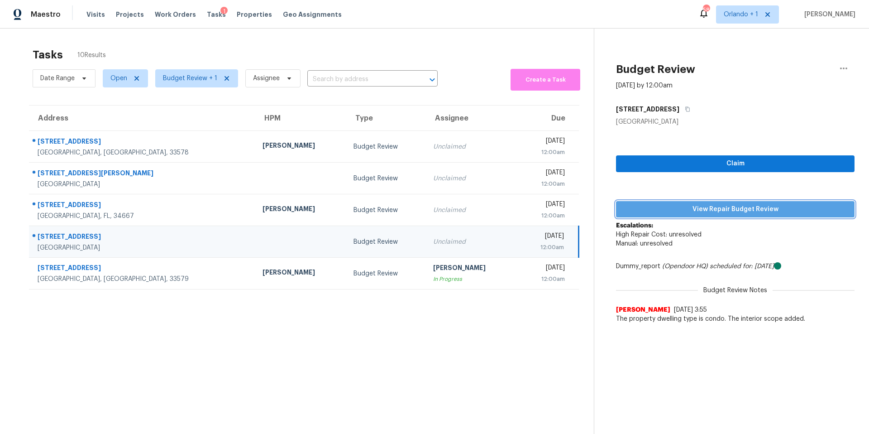
click at [723, 201] on button "View Repair Budget Review" at bounding box center [735, 209] width 239 height 17
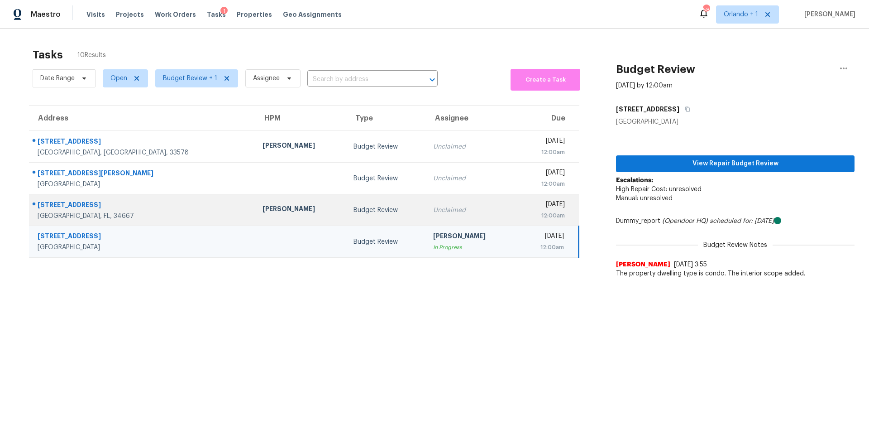
click at [433, 207] on div "Unclaimed" at bounding box center [471, 209] width 76 height 9
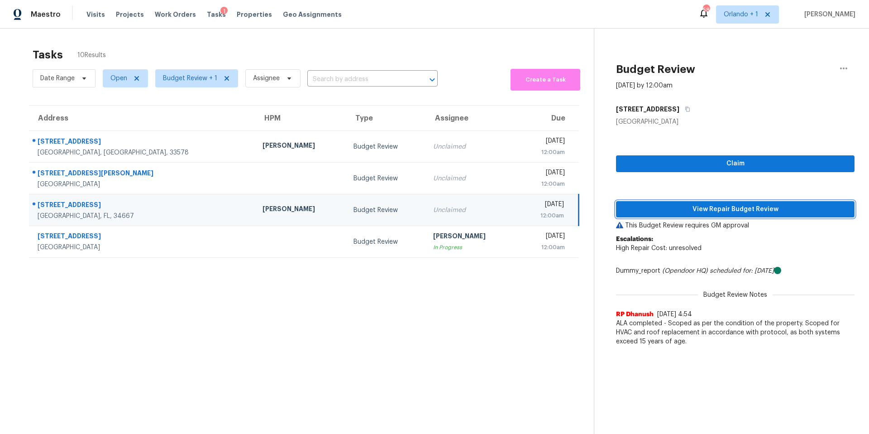
click at [735, 210] on span "View Repair Budget Review" at bounding box center [735, 209] width 224 height 11
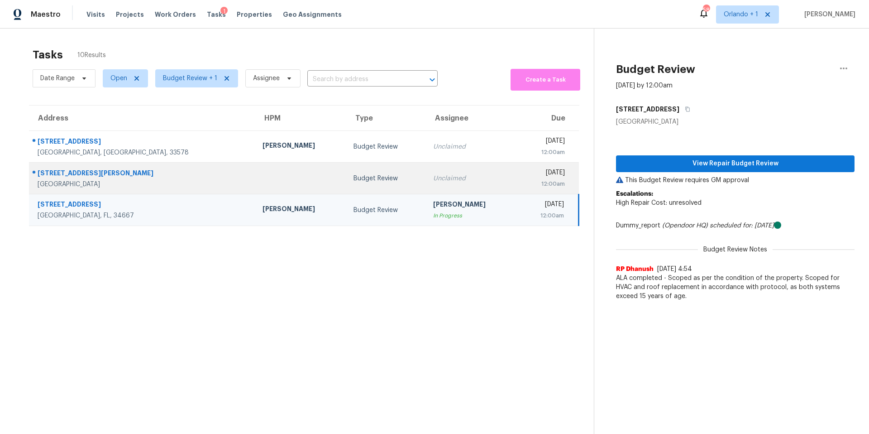
click at [426, 183] on td "Unclaimed" at bounding box center [471, 178] width 91 height 32
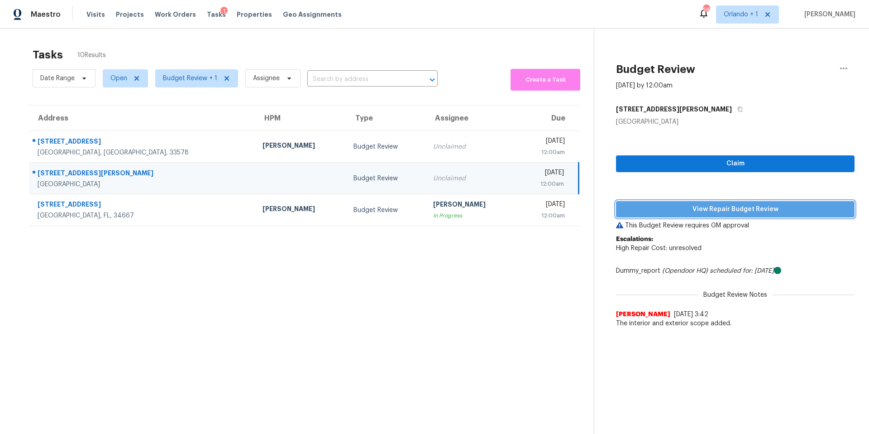
click at [728, 210] on span "View Repair Budget Review" at bounding box center [735, 209] width 224 height 11
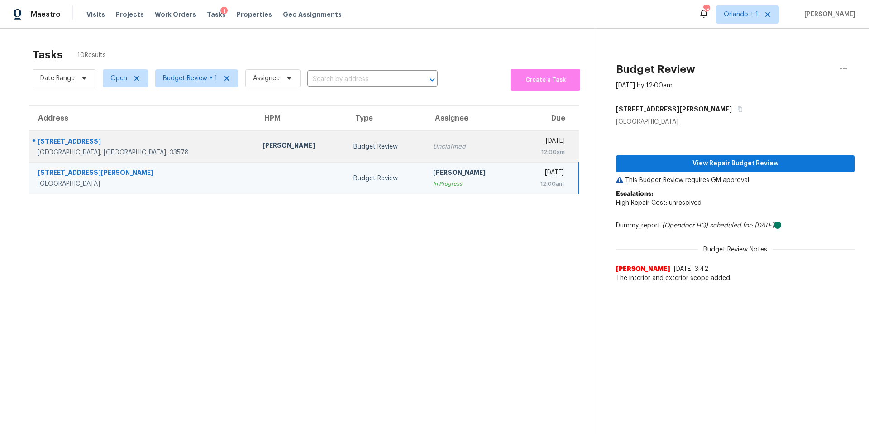
click at [426, 134] on td "Unclaimed" at bounding box center [471, 147] width 91 height 32
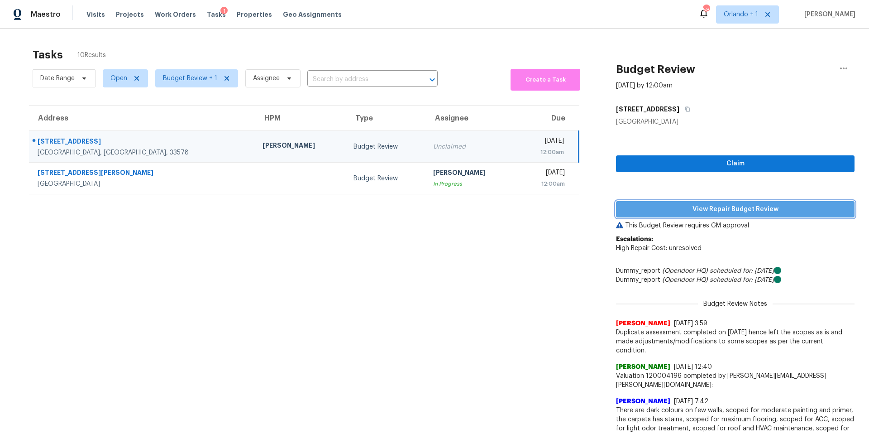
click at [748, 204] on span "View Repair Budget Review" at bounding box center [735, 209] width 224 height 11
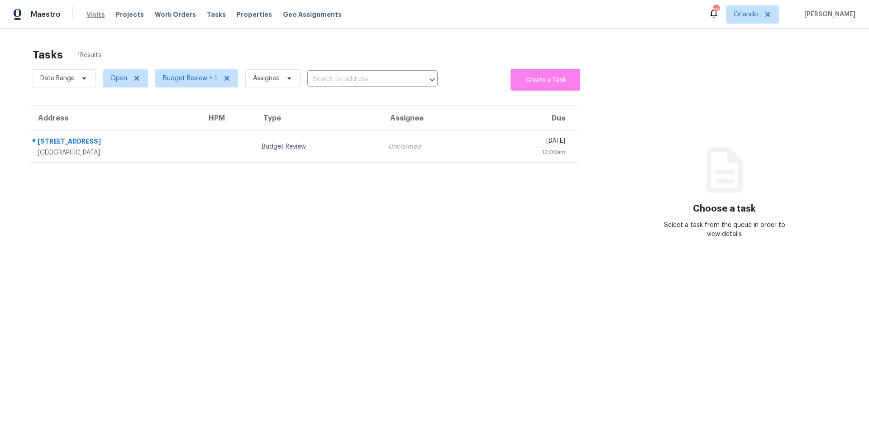
click at [95, 15] on span "Visits" at bounding box center [95, 14] width 19 height 9
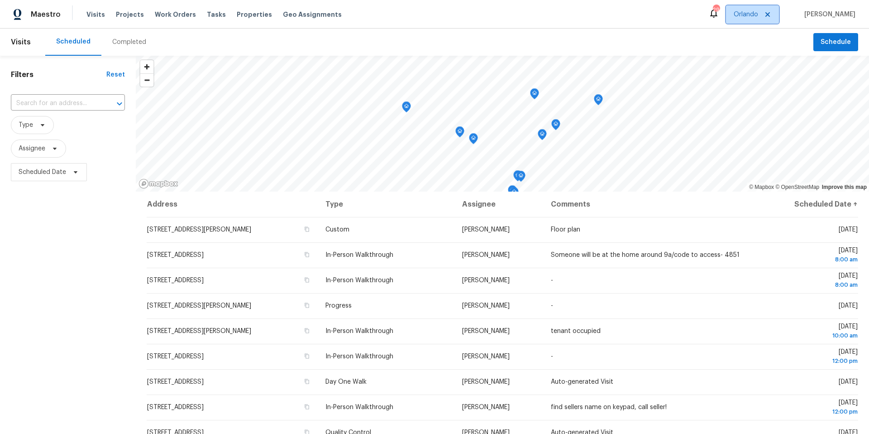
click at [755, 13] on span "Orlando" at bounding box center [746, 14] width 24 height 9
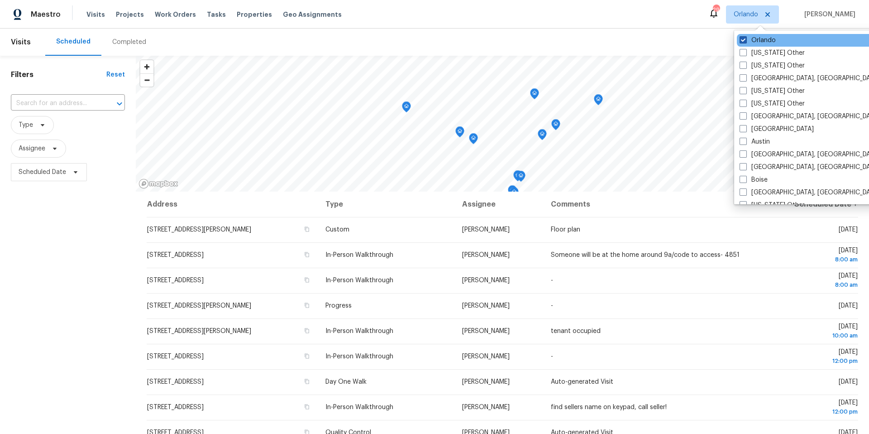
click at [747, 40] on label "Orlando" at bounding box center [758, 40] width 36 height 9
click at [745, 40] on input "Orlando" at bounding box center [743, 39] width 6 height 6
checkbox input "false"
checkbox input "true"
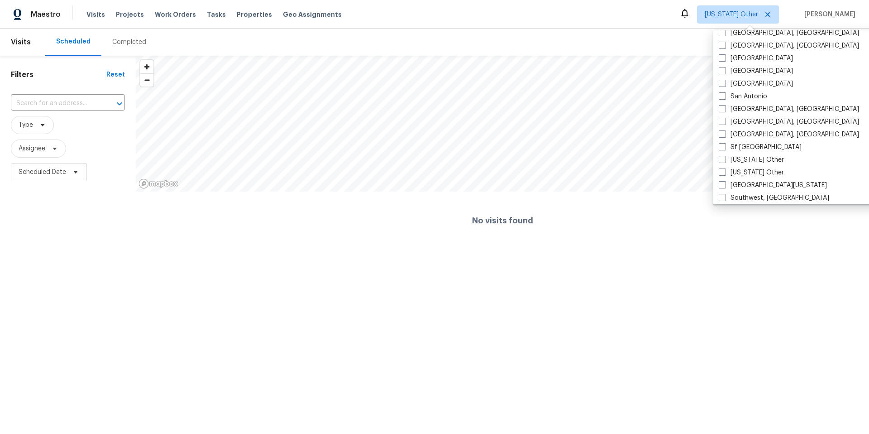
scroll to position [1257, 0]
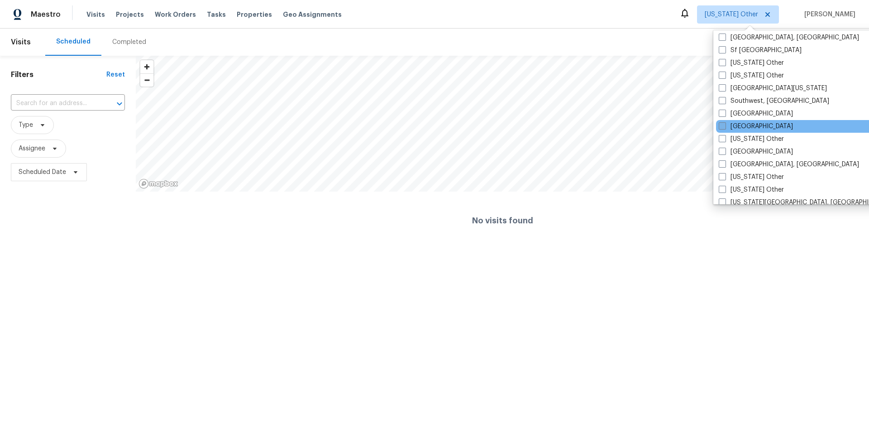
click at [723, 126] on span at bounding box center [722, 125] width 7 height 7
click at [723, 126] on input "Tampa" at bounding box center [722, 125] width 6 height 6
checkbox input "true"
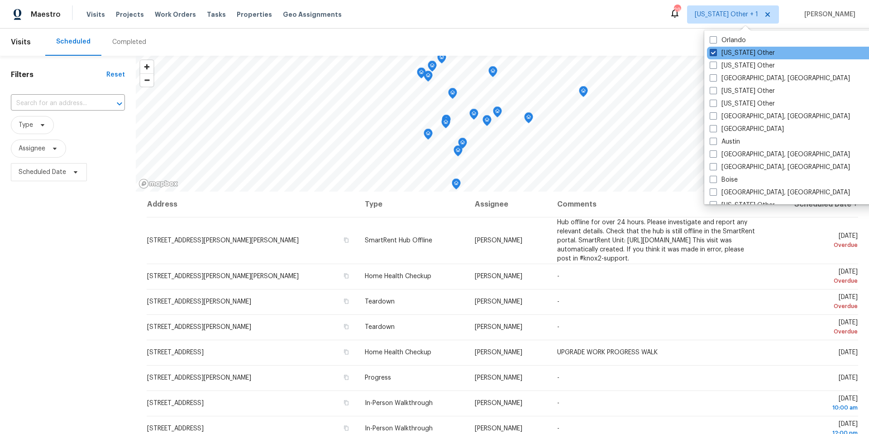
click at [729, 52] on label "Alabama Other" at bounding box center [742, 52] width 65 height 9
click at [716, 52] on input "Alabama Other" at bounding box center [713, 51] width 6 height 6
checkbox input "false"
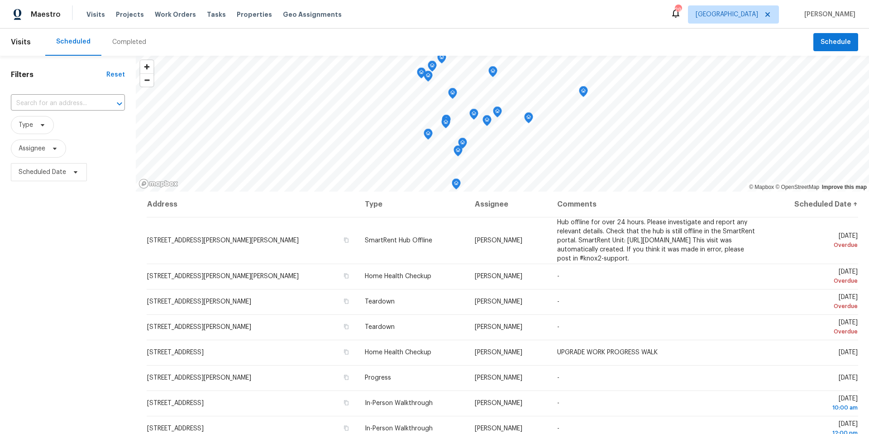
click at [85, 191] on div "Filters Reset ​ Type Assignee Scheduled Date" at bounding box center [68, 297] width 136 height 483
click at [45, 125] on icon at bounding box center [42, 124] width 7 height 7
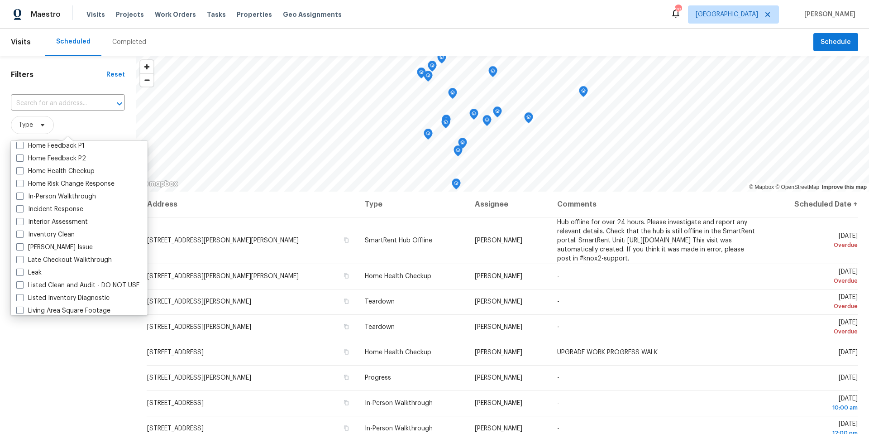
scroll to position [306, 0]
click at [20, 196] on span at bounding box center [19, 197] width 7 height 7
click at [20, 196] on input "In-Person Walkthrough" at bounding box center [19, 196] width 6 height 6
checkbox input "true"
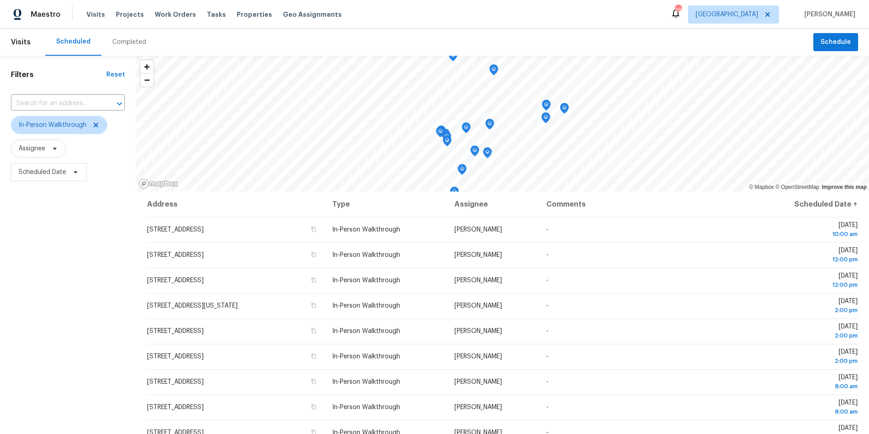
click at [53, 356] on div "Filters Reset ​ In-Person Walkthrough Assignee Scheduled Date" at bounding box center [68, 297] width 136 height 483
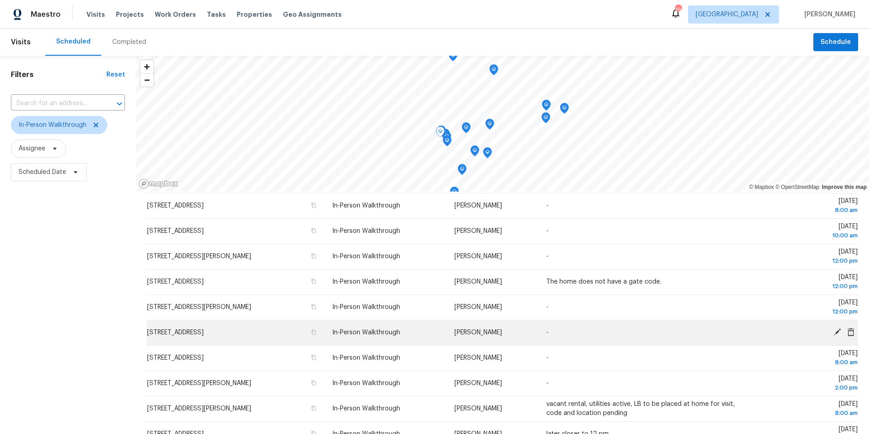
scroll to position [210, 0]
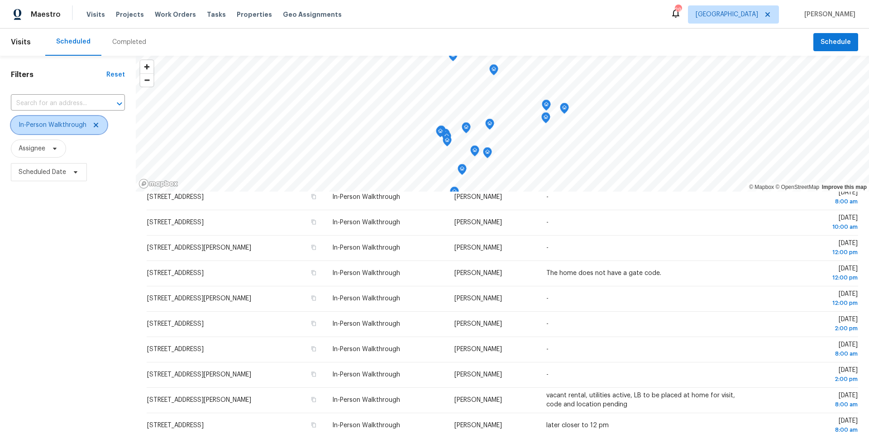
click at [95, 127] on icon at bounding box center [95, 124] width 7 height 7
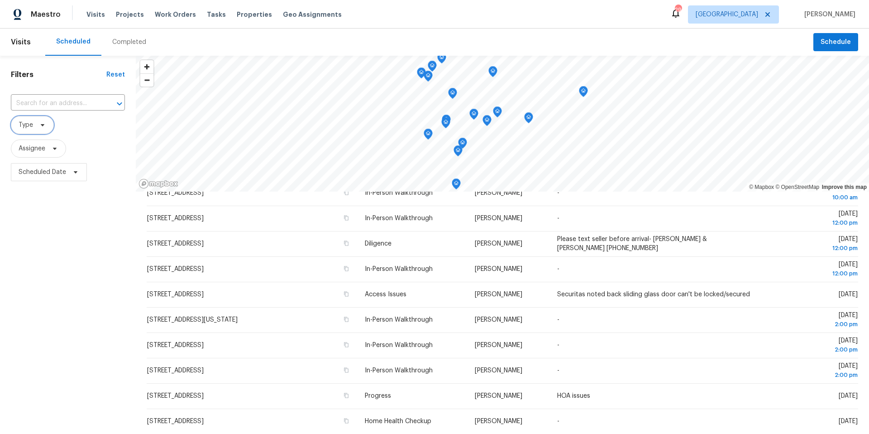
click at [47, 124] on span "Type" at bounding box center [32, 125] width 43 height 18
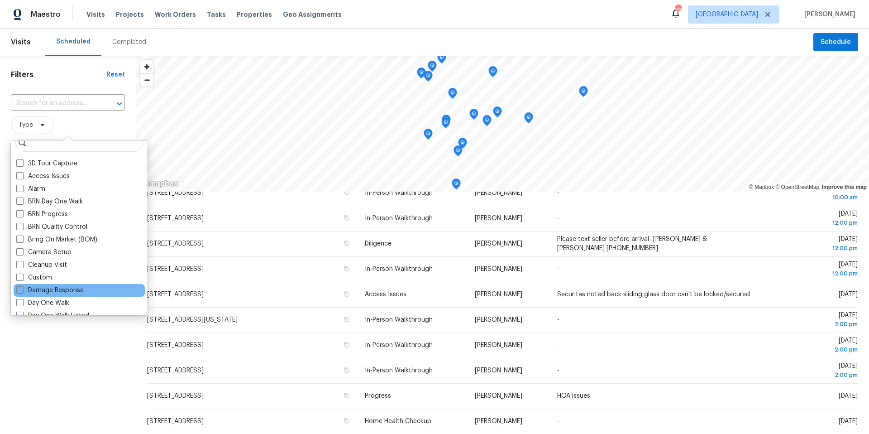
scroll to position [30, 0]
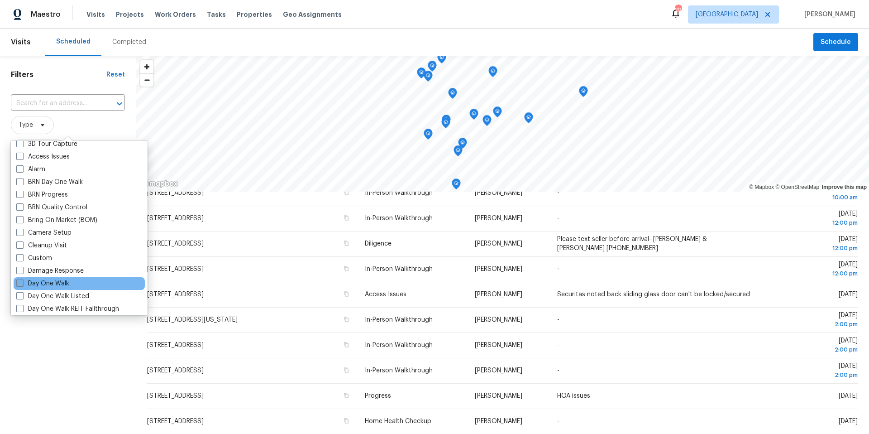
click at [23, 283] on span at bounding box center [19, 282] width 7 height 7
click at [22, 283] on input "Day One Walk" at bounding box center [19, 282] width 6 height 6
checkbox input "true"
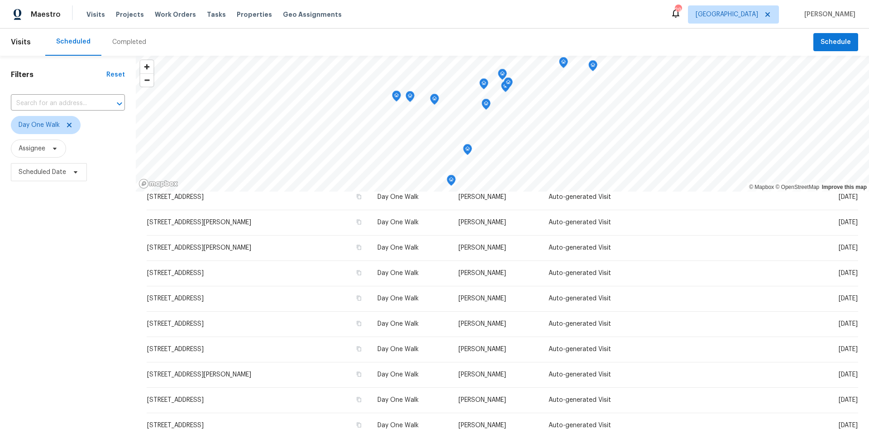
click at [48, 363] on div "Filters Reset ​ Day One Walk Assignee Scheduled Date" at bounding box center [68, 297] width 136 height 483
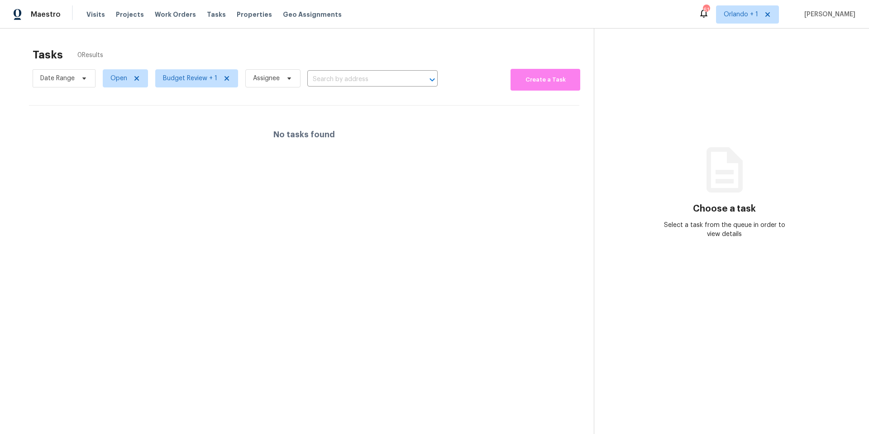
scroll to position [29, 0]
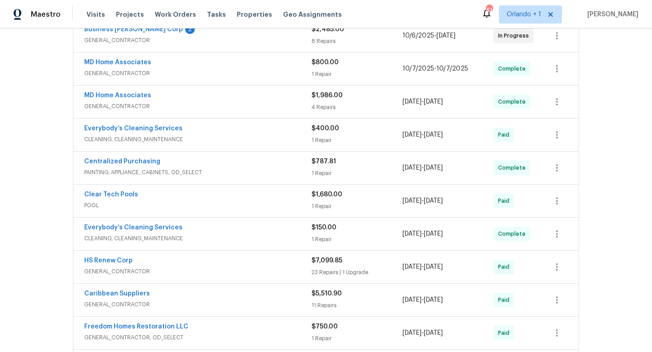
scroll to position [193, 0]
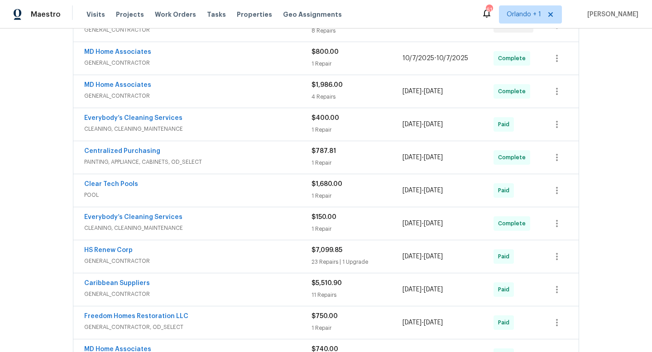
click at [275, 253] on div "HS Renew Corp" at bounding box center [197, 251] width 227 height 11
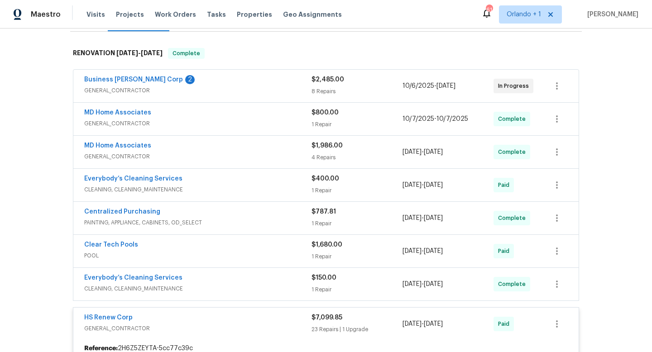
scroll to position [131, 0]
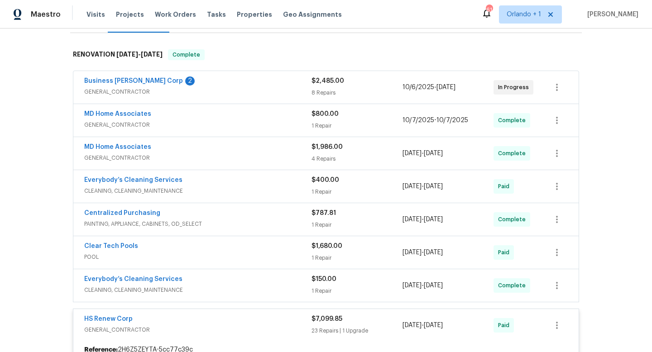
click at [280, 329] on span "GENERAL_CONTRACTOR" at bounding box center [197, 329] width 227 height 9
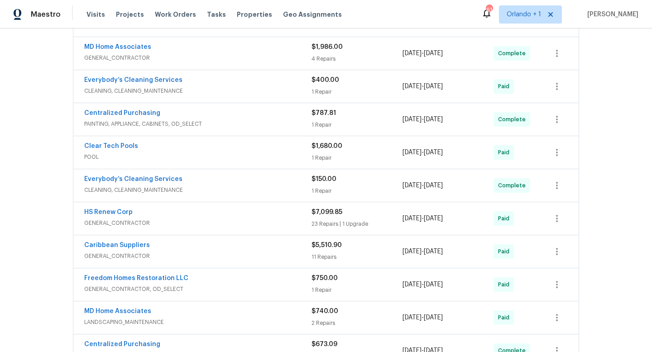
scroll to position [354, 0]
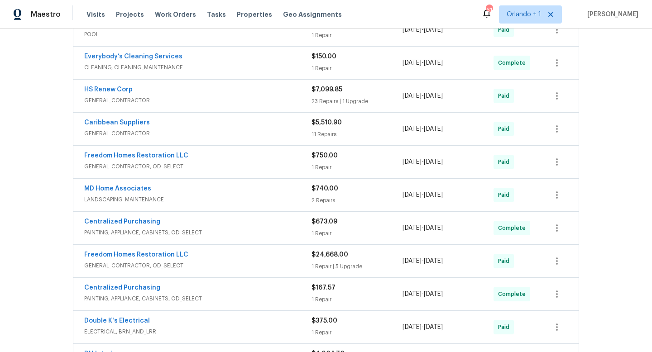
click at [249, 259] on div "Freedom Homes Restoration LLC" at bounding box center [197, 255] width 227 height 11
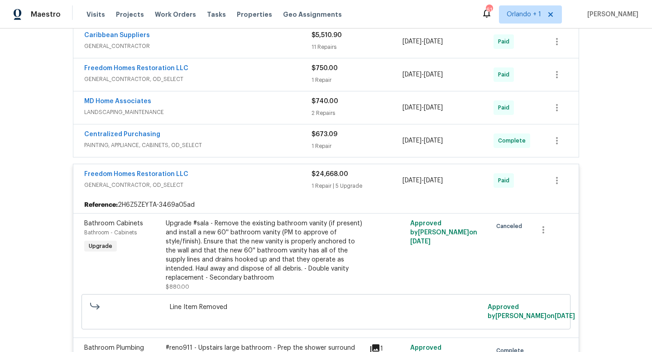
scroll to position [430, 0]
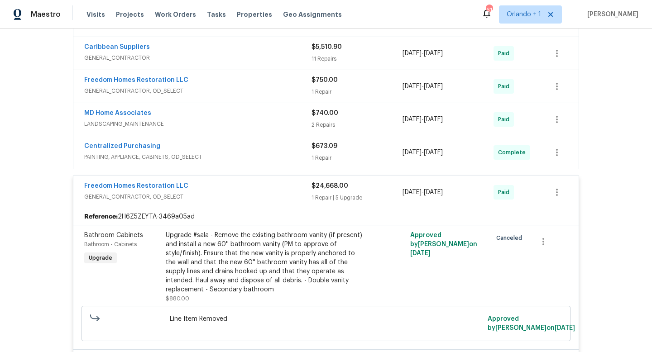
click at [253, 183] on div "Freedom Homes Restoration LLC" at bounding box center [197, 187] width 227 height 11
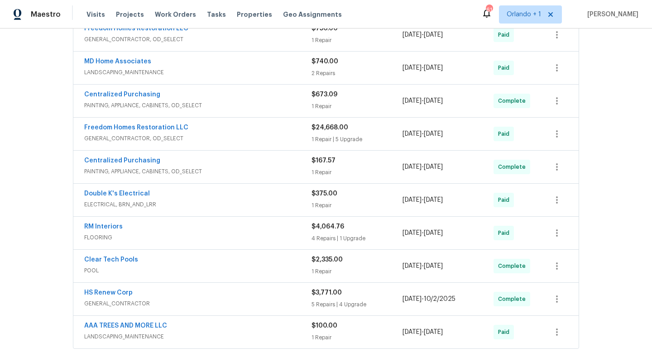
scroll to position [480, 0]
click at [240, 234] on span "FLOORING" at bounding box center [197, 238] width 227 height 9
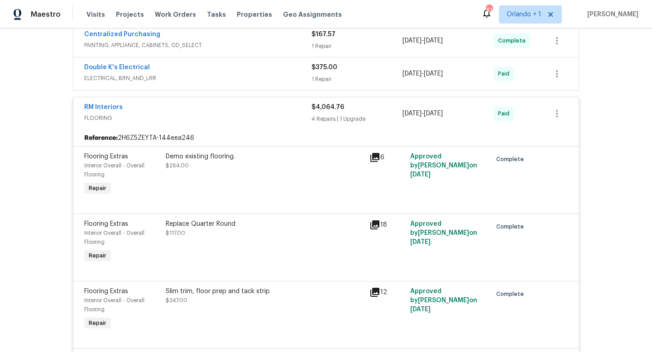
scroll to position [594, 0]
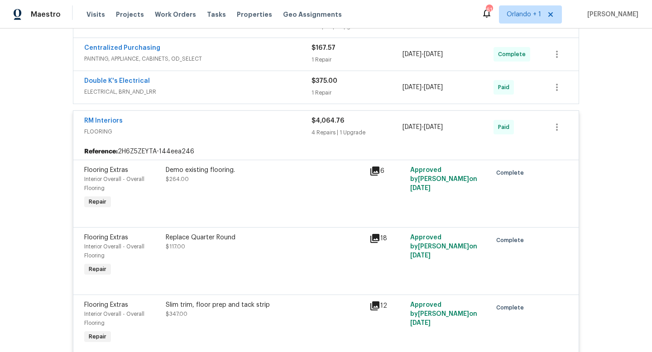
click at [241, 142] on div "RM Interiors FLOORING $4,064.76 4 Repairs | 1 Upgrade [DATE] - [DATE] Paid" at bounding box center [325, 127] width 505 height 33
click at [237, 134] on span "FLOORING" at bounding box center [197, 131] width 227 height 9
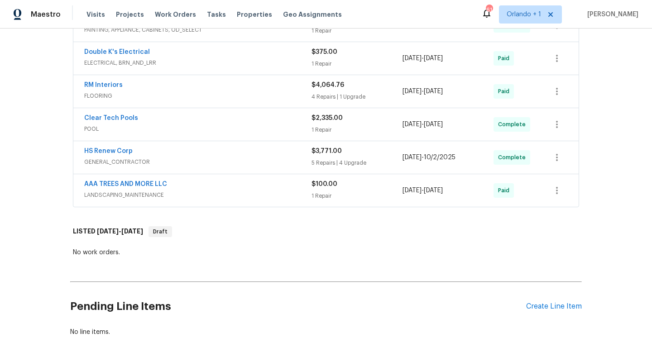
scroll to position [626, 0]
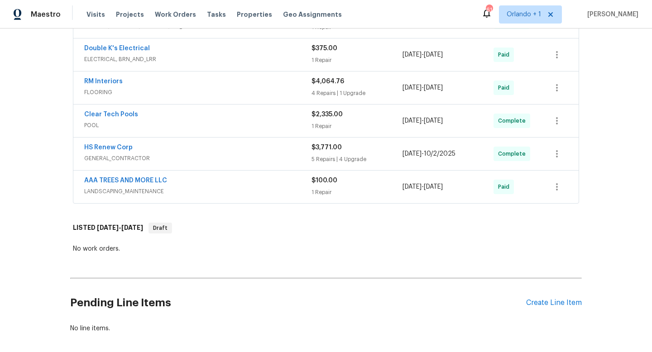
click at [243, 162] on span "GENERAL_CONTRACTOR" at bounding box center [197, 158] width 227 height 9
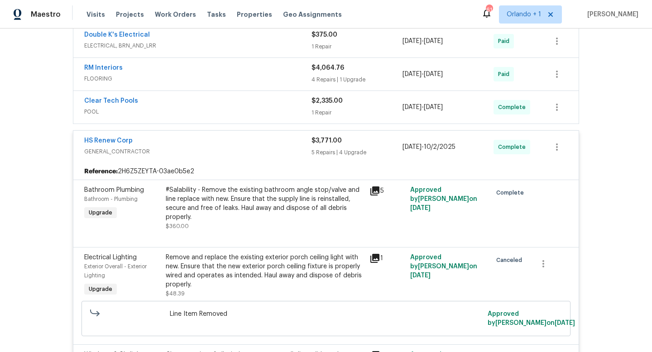
scroll to position [630, 0]
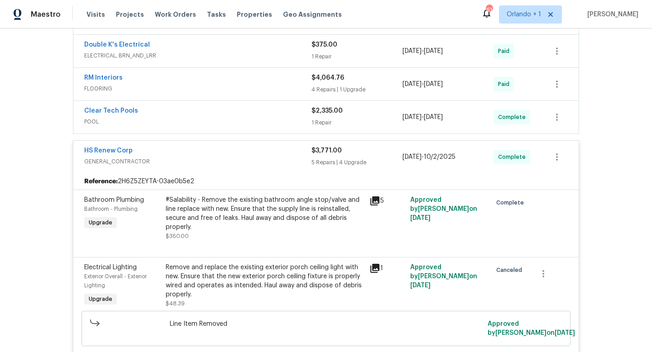
click at [276, 154] on div "HS Renew Corp" at bounding box center [197, 151] width 227 height 11
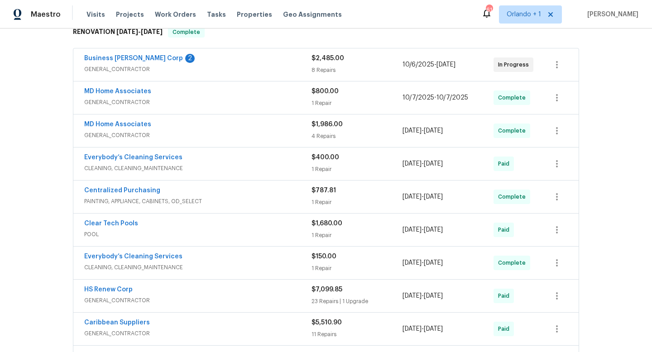
scroll to position [150, 0]
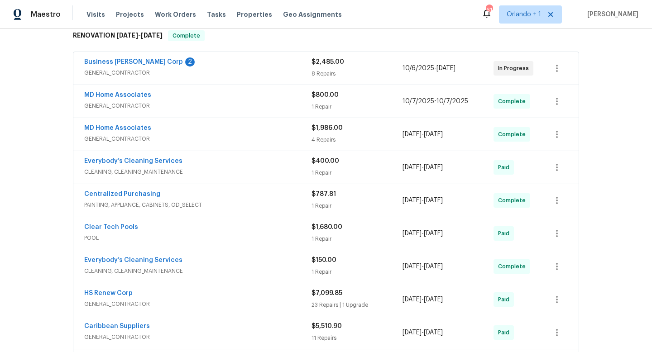
click at [258, 67] on div "Business [PERSON_NAME] Corp 2" at bounding box center [197, 62] width 227 height 11
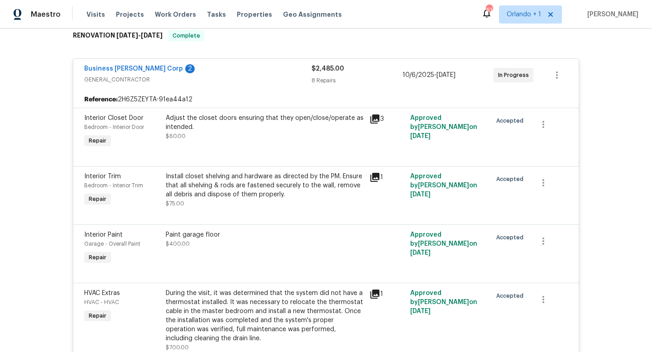
click at [129, 65] on span "Business [PERSON_NAME] Corp" at bounding box center [133, 68] width 99 height 9
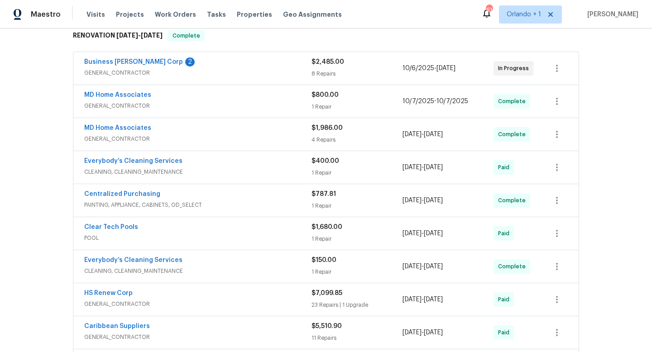
click at [129, 65] on span "Business [PERSON_NAME] Corp" at bounding box center [133, 61] width 99 height 9
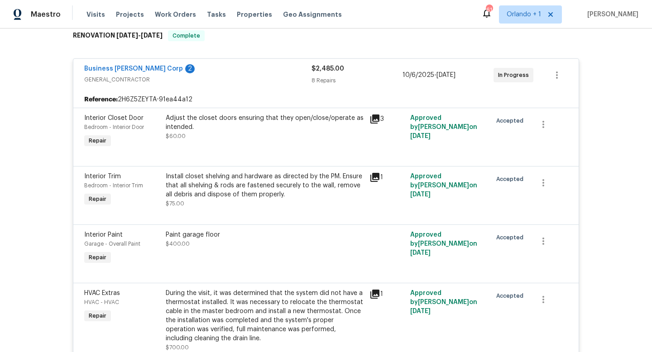
click at [129, 65] on span "Business [PERSON_NAME] Corp" at bounding box center [133, 68] width 99 height 9
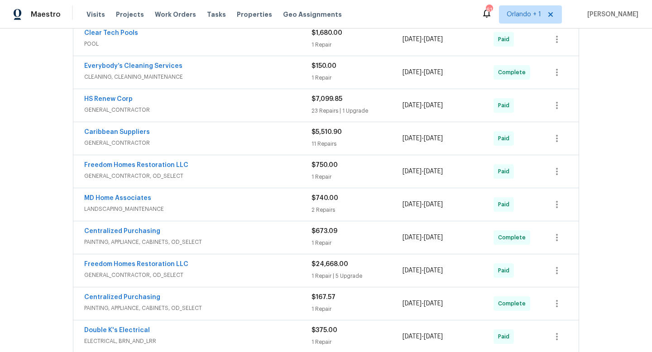
scroll to position [353, 0]
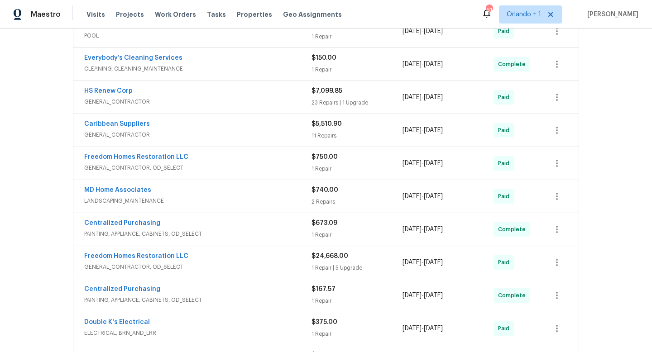
click at [299, 262] on div "Freedom Homes Restoration LLC" at bounding box center [197, 257] width 227 height 11
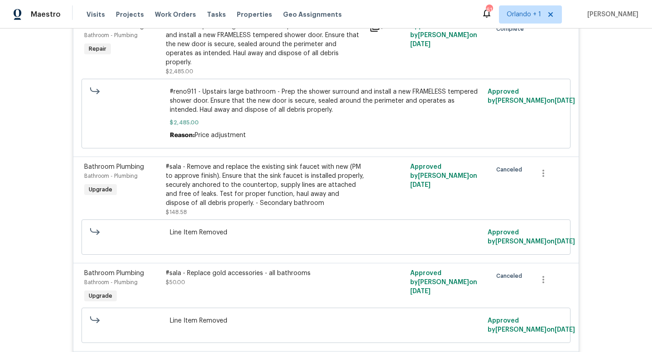
scroll to position [701, 0]
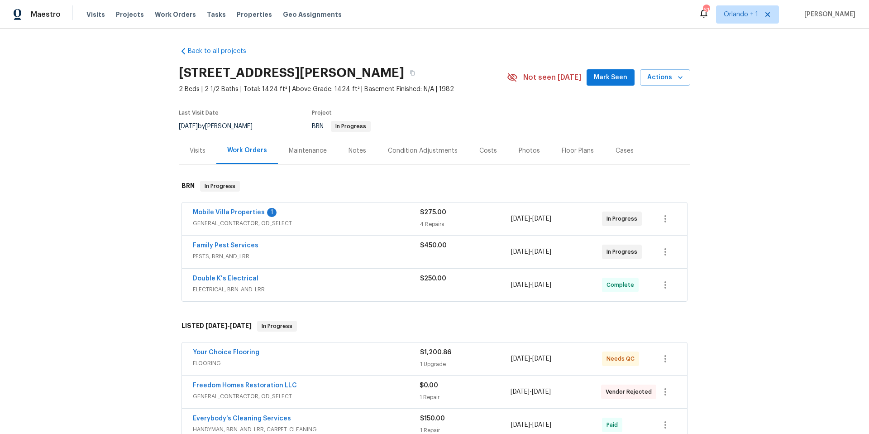
click at [391, 226] on span "GENERAL_CONTRACTOR, OD_SELECT" at bounding box center [306, 223] width 227 height 9
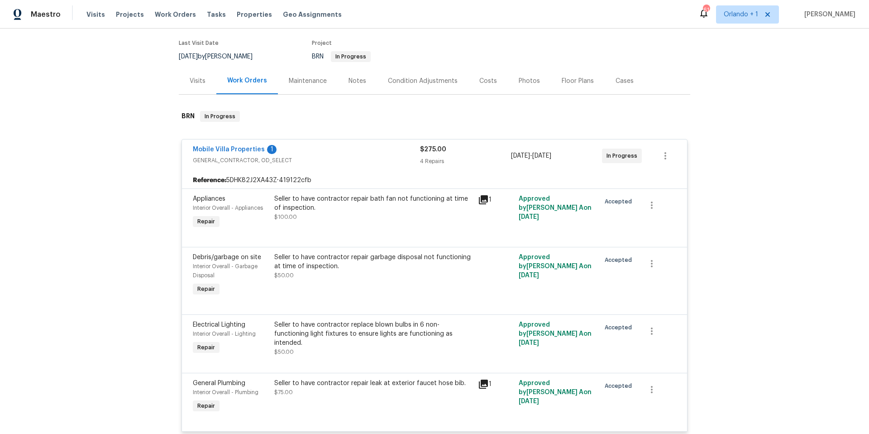
scroll to position [70, 0]
click at [382, 157] on span "GENERAL_CONTRACTOR, OD_SELECT" at bounding box center [306, 159] width 227 height 9
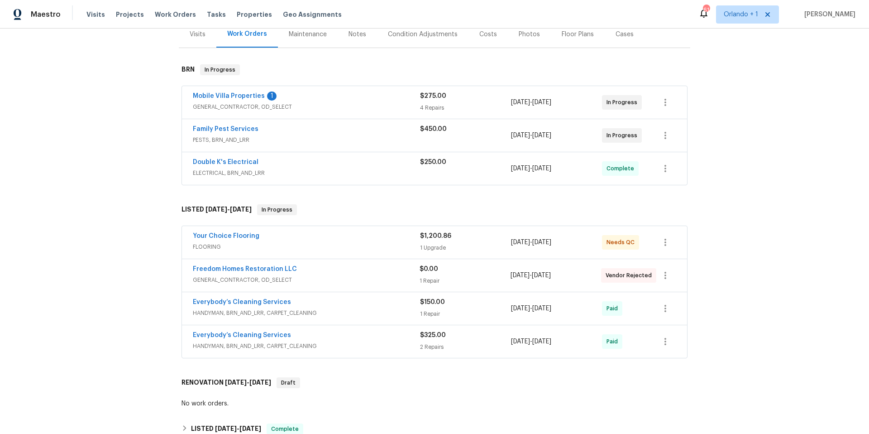
scroll to position [131, 0]
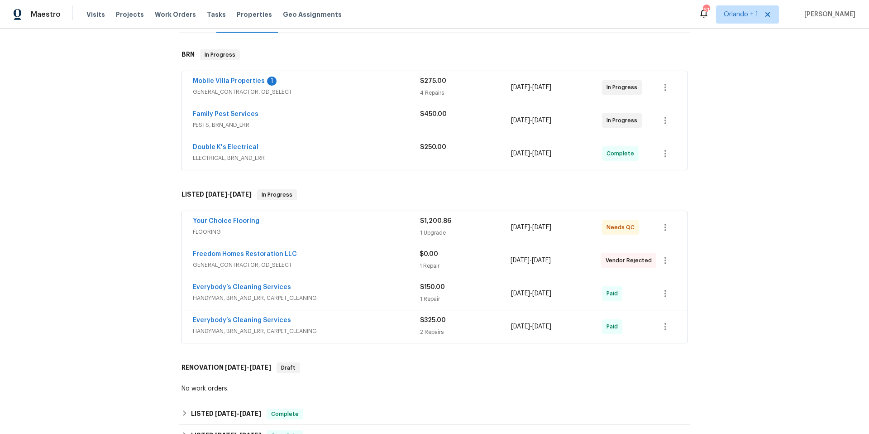
click at [362, 224] on div "Your Choice Flooring" at bounding box center [306, 221] width 227 height 11
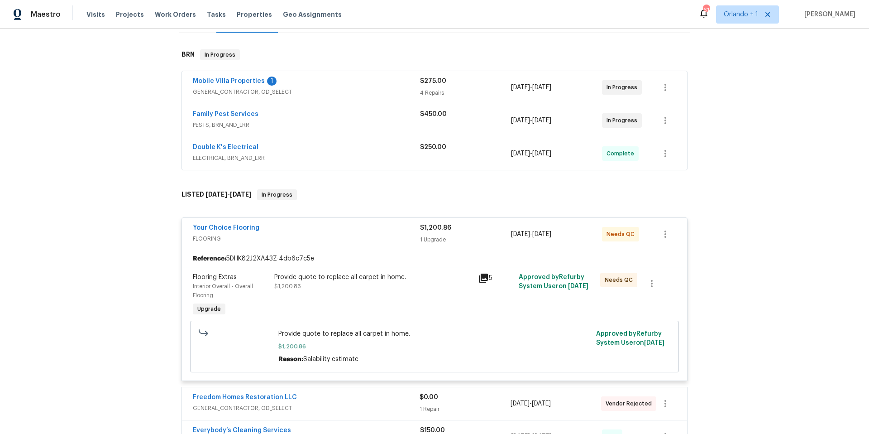
click at [481, 279] on icon at bounding box center [483, 277] width 9 height 9
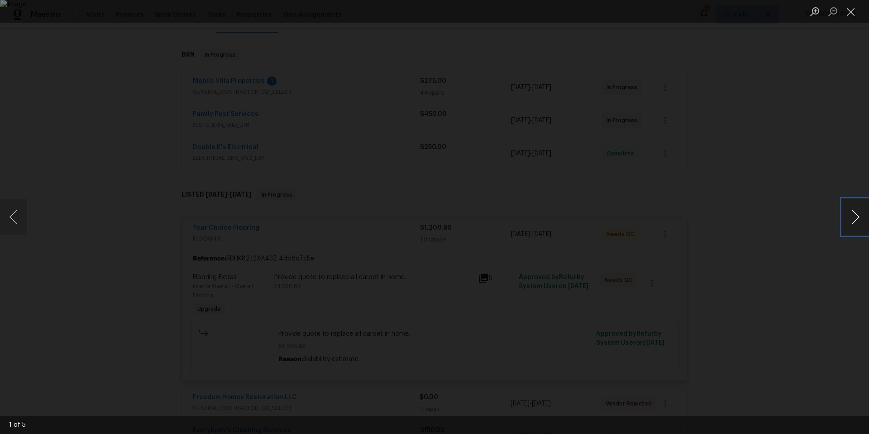
click at [857, 221] on button "Next image" at bounding box center [855, 217] width 27 height 36
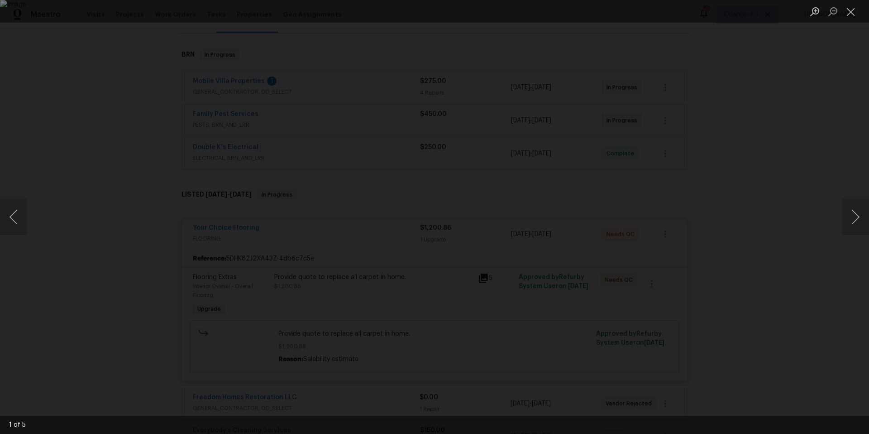
click at [708, 191] on div "Lightbox" at bounding box center [434, 217] width 869 height 434
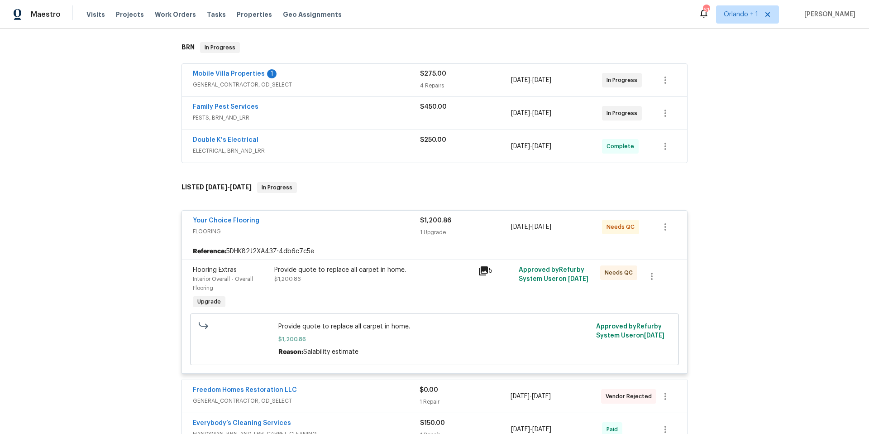
scroll to position [143, 0]
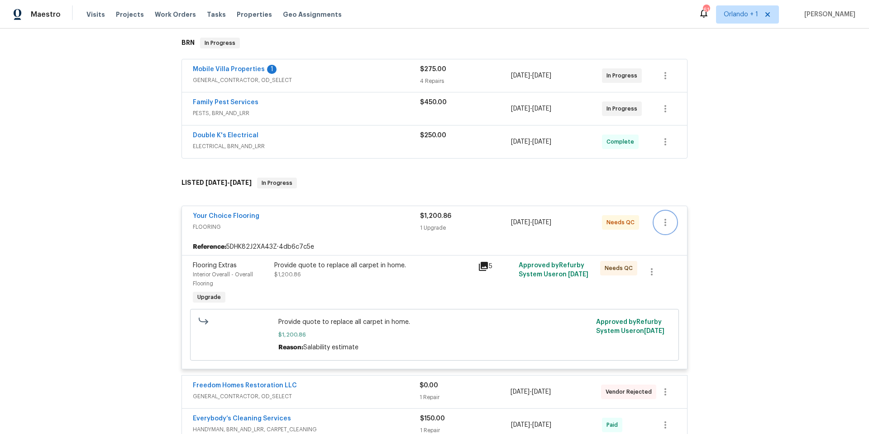
click at [664, 224] on icon "button" at bounding box center [665, 222] width 11 height 11
click at [353, 275] on div at bounding box center [434, 217] width 869 height 434
click at [651, 270] on icon "button" at bounding box center [651, 271] width 11 height 11
click at [511, 302] on div at bounding box center [434, 217] width 869 height 434
click at [306, 272] on div "Provide quote to replace all carpet in home. $1,200.86" at bounding box center [373, 270] width 198 height 18
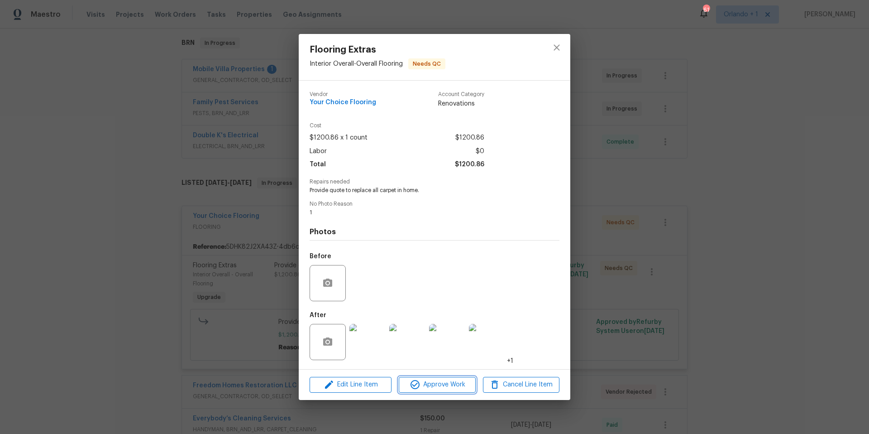
click at [433, 385] on span "Approve Work" at bounding box center [436, 384] width 71 height 11
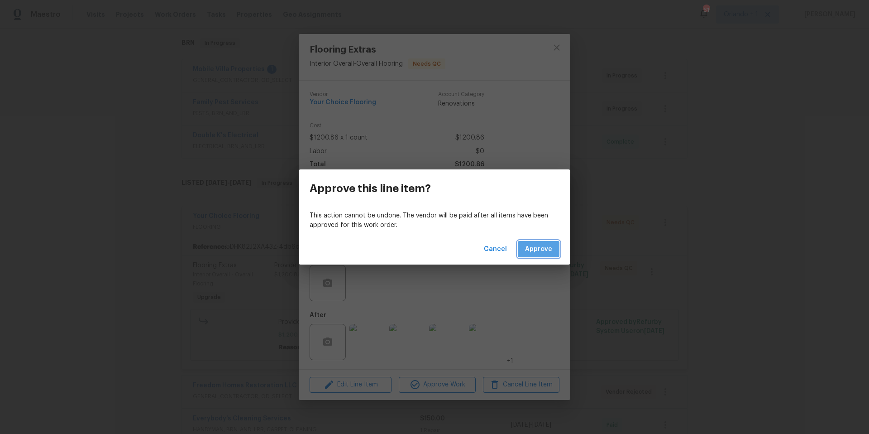
click at [539, 247] on span "Approve" at bounding box center [538, 249] width 27 height 11
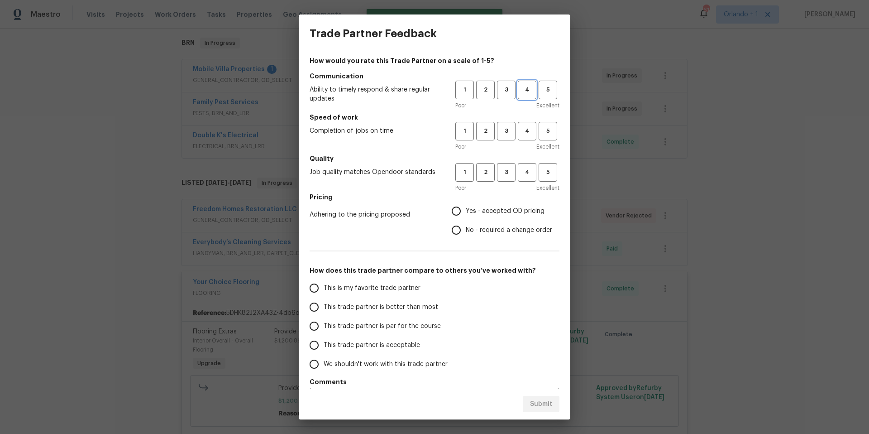
click at [526, 93] on span "4" at bounding box center [527, 90] width 17 height 10
click at [527, 127] on span "4" at bounding box center [527, 131] width 17 height 10
click at [530, 173] on span "4" at bounding box center [527, 172] width 17 height 10
click at [458, 212] on input "Yes - accepted OD pricing" at bounding box center [456, 210] width 19 height 19
radio input "true"
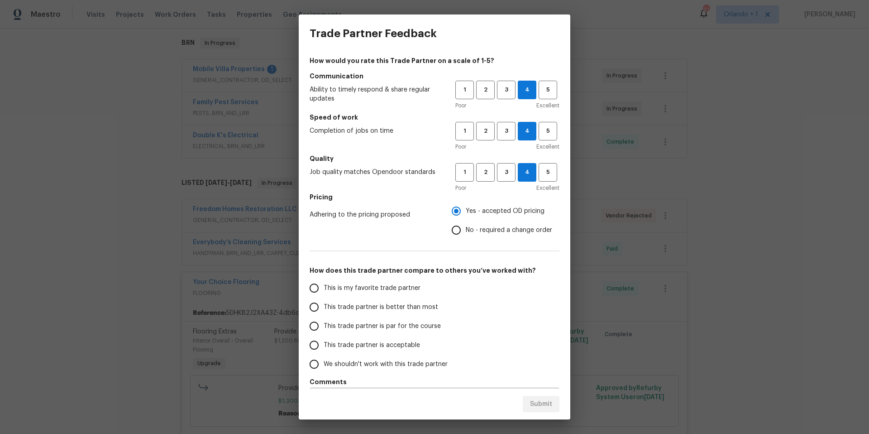
click at [314, 306] on input "This trade partner is better than most" at bounding box center [314, 306] width 19 height 19
click at [545, 404] on span "Submit" at bounding box center [541, 403] width 22 height 11
radio input "true"
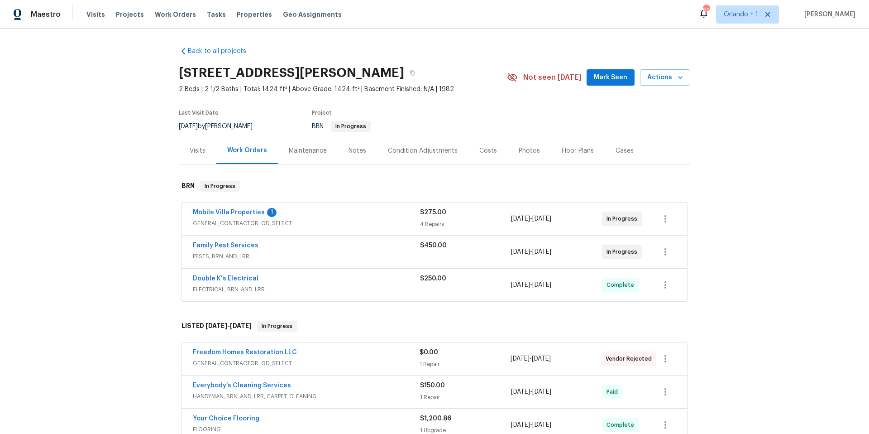
click at [511, 25] on div "Maestro Visits Projects Work Orders Tasks Properties Geo Assignments 62 Orlando…" at bounding box center [434, 14] width 869 height 29
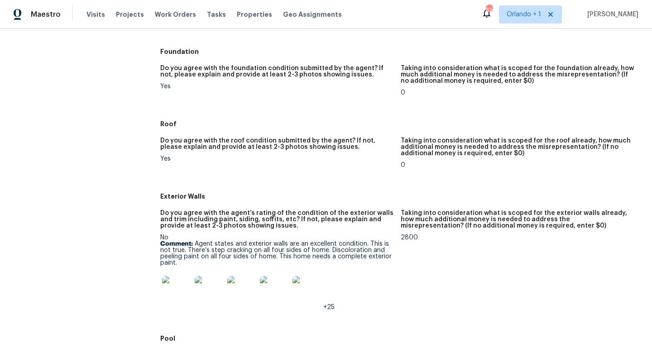
scroll to position [365, 0]
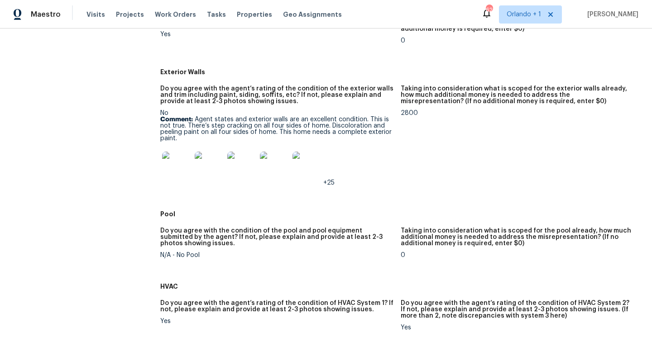
click at [184, 161] on img at bounding box center [176, 166] width 29 height 29
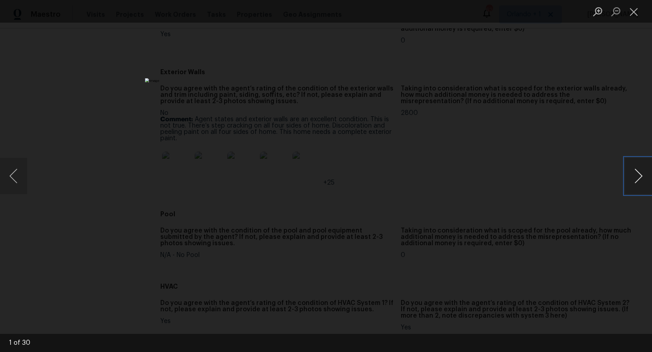
click at [640, 177] on button "Next image" at bounding box center [638, 176] width 27 height 36
click at [578, 134] on div "Lightbox" at bounding box center [326, 176] width 652 height 352
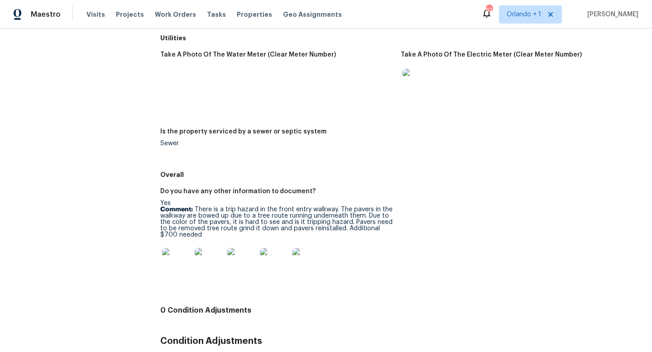
scroll to position [1320, 0]
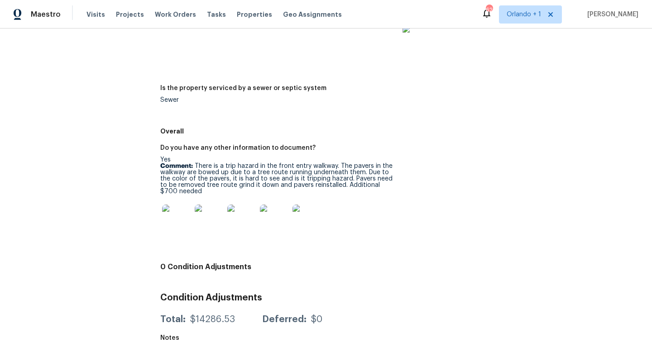
click at [170, 211] on img at bounding box center [176, 219] width 29 height 29
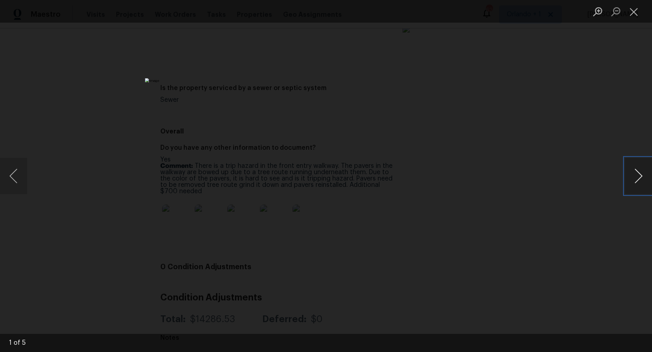
click at [639, 174] on button "Next image" at bounding box center [638, 176] width 27 height 36
click at [572, 100] on div "Lightbox" at bounding box center [326, 176] width 652 height 352
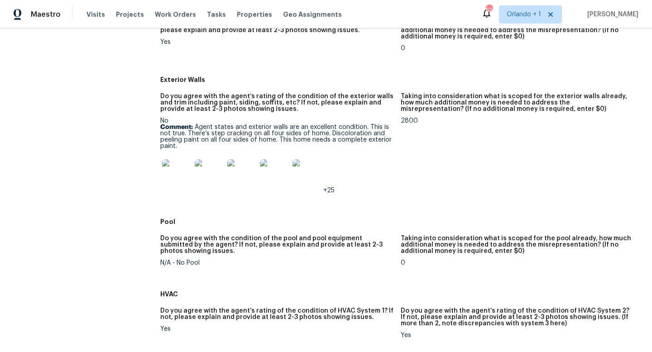
scroll to position [336, 0]
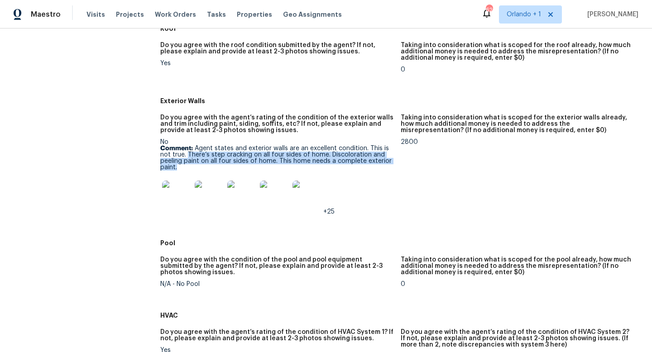
drag, startPoint x: 188, startPoint y: 155, endPoint x: 368, endPoint y: 164, distance: 179.9
click at [368, 164] on p "Comment: Agent states and exterior walls are an excellent condition. This is no…" at bounding box center [276, 157] width 233 height 25
copy p "There’s step cracking on all four sides of home. Discoloration and peeling pain…"
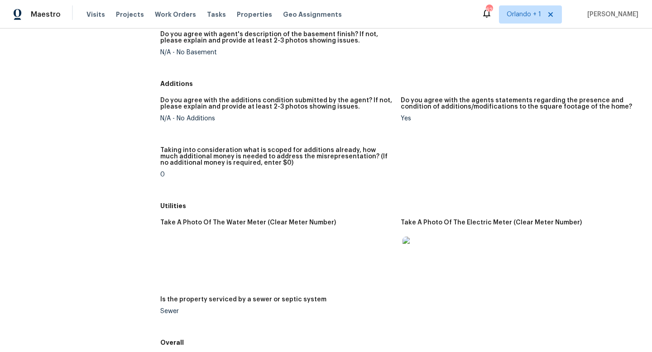
scroll to position [1054, 0]
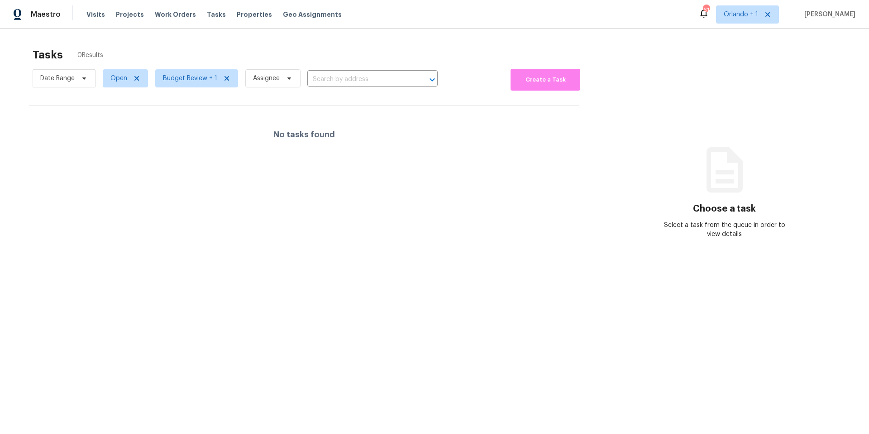
scroll to position [29, 0]
click at [96, 13] on div at bounding box center [434, 217] width 869 height 434
click at [94, 14] on span "Visits" at bounding box center [95, 14] width 19 height 9
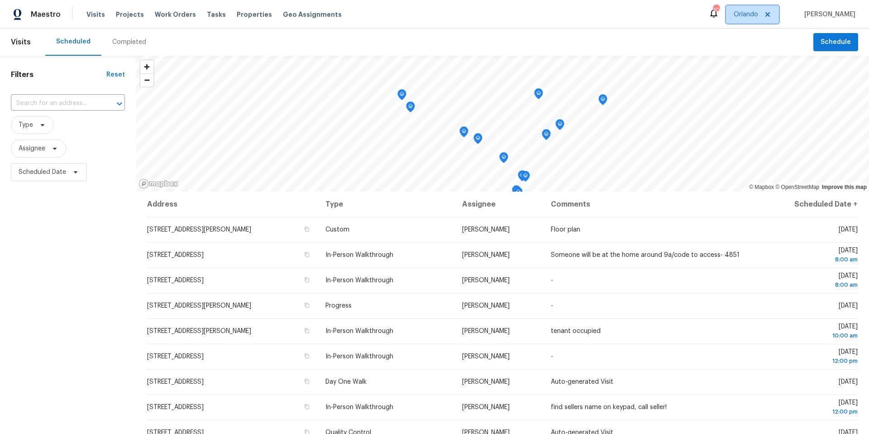
click at [753, 14] on span "Orlando" at bounding box center [746, 14] width 24 height 9
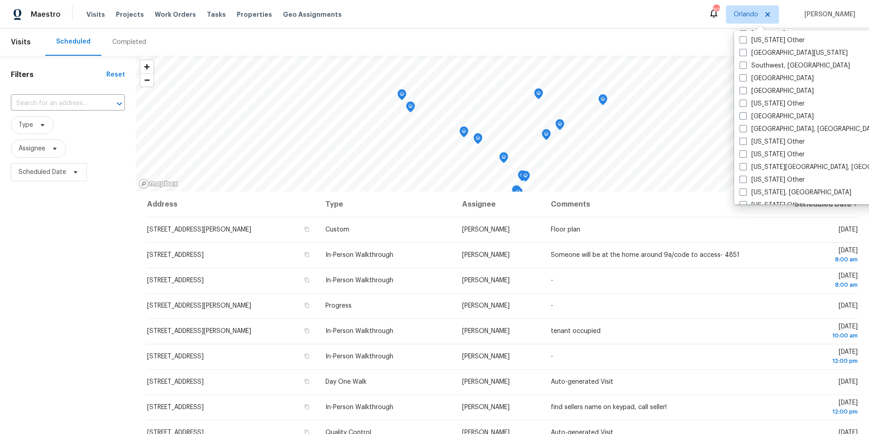
scroll to position [1291, 0]
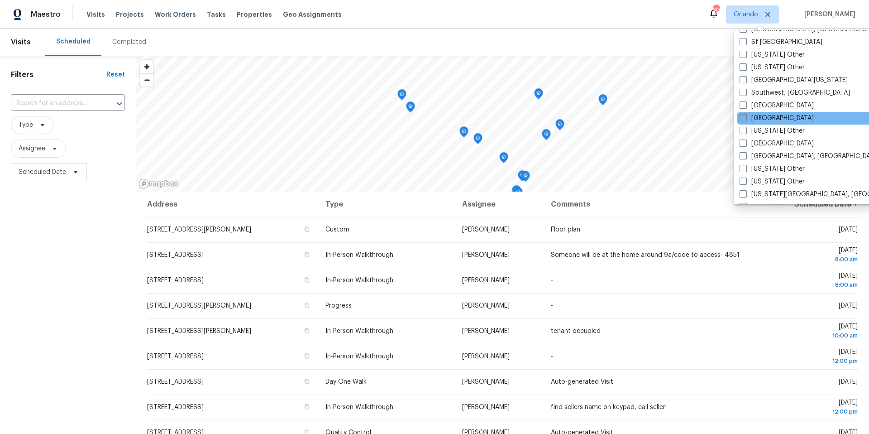
click at [749, 119] on label "[GEOGRAPHIC_DATA]" at bounding box center [777, 118] width 74 height 9
click at [745, 119] on input "[GEOGRAPHIC_DATA]" at bounding box center [743, 117] width 6 height 6
checkbox input "true"
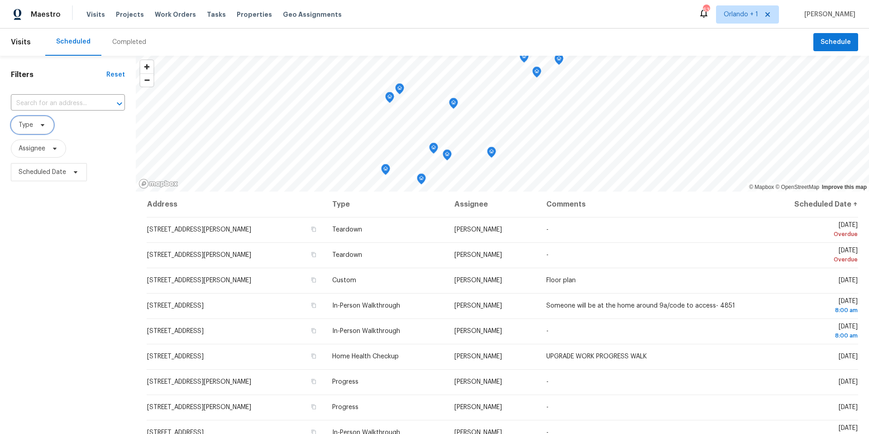
click at [44, 128] on icon at bounding box center [42, 124] width 7 height 7
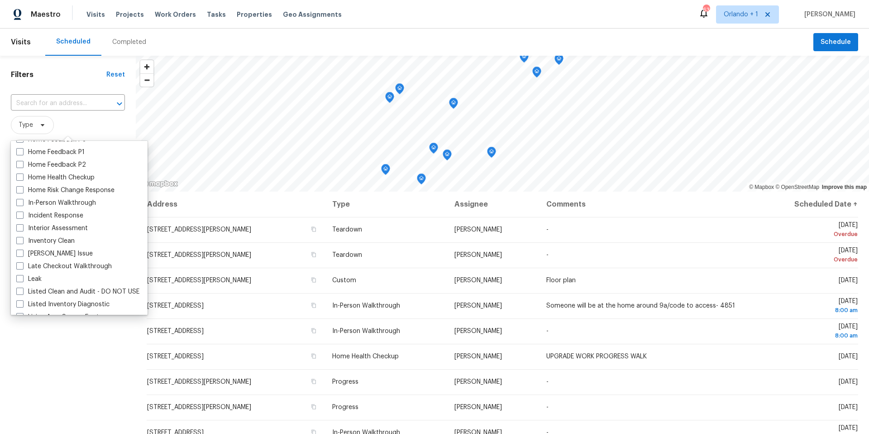
scroll to position [334, 0]
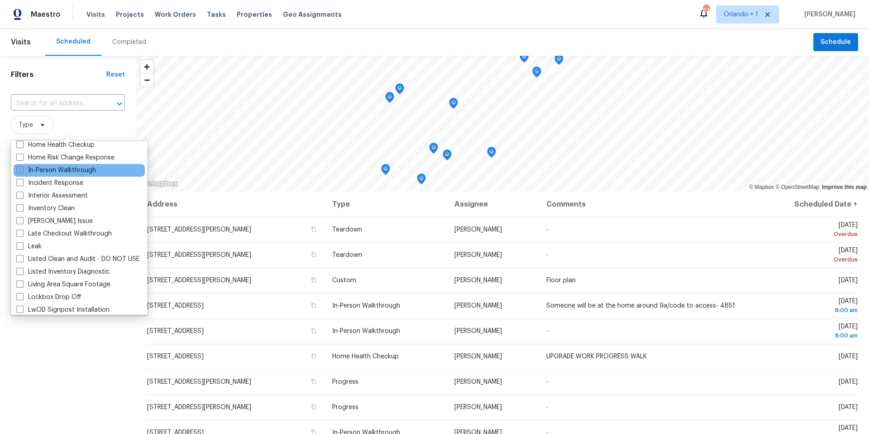
click at [24, 173] on label "In-Person Walkthrough" at bounding box center [56, 170] width 80 height 9
click at [22, 172] on input "In-Person Walkthrough" at bounding box center [19, 169] width 6 height 6
checkbox input "true"
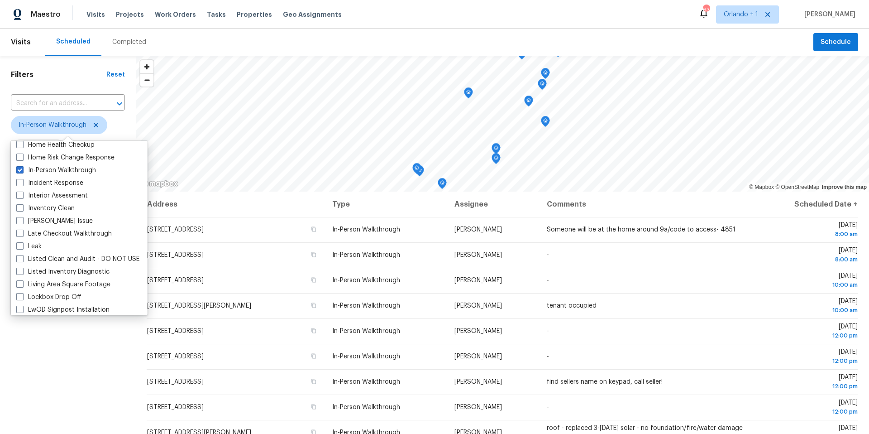
click at [61, 338] on div "Filters Reset ​ In-Person Walkthrough Assignee Scheduled Date" at bounding box center [68, 297] width 136 height 483
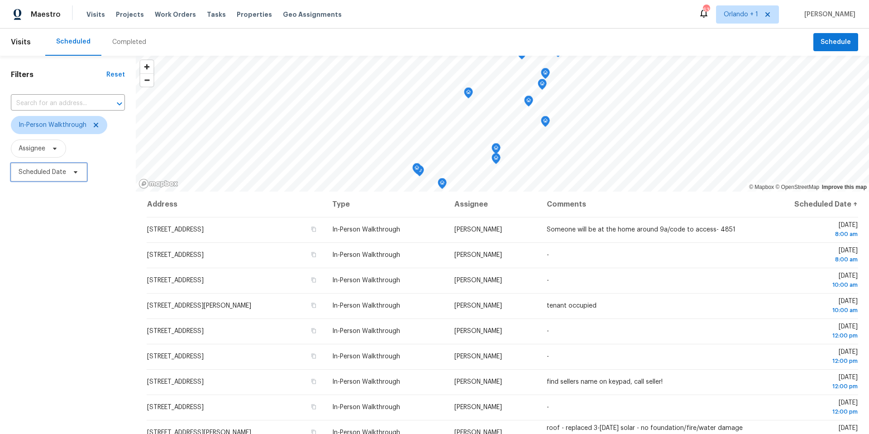
click at [41, 172] on span "Scheduled Date" at bounding box center [43, 171] width 48 height 9
click at [47, 205] on input "text" at bounding box center [60, 202] width 89 height 18
select select "9"
select select "2025"
select select "10"
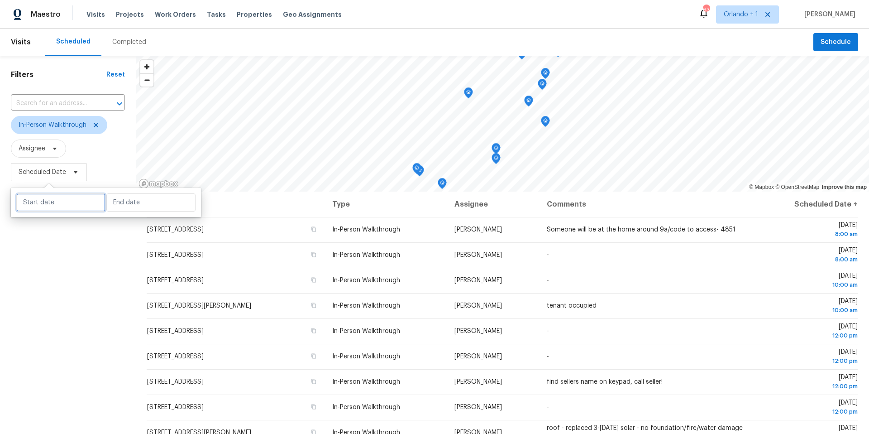
select select "2025"
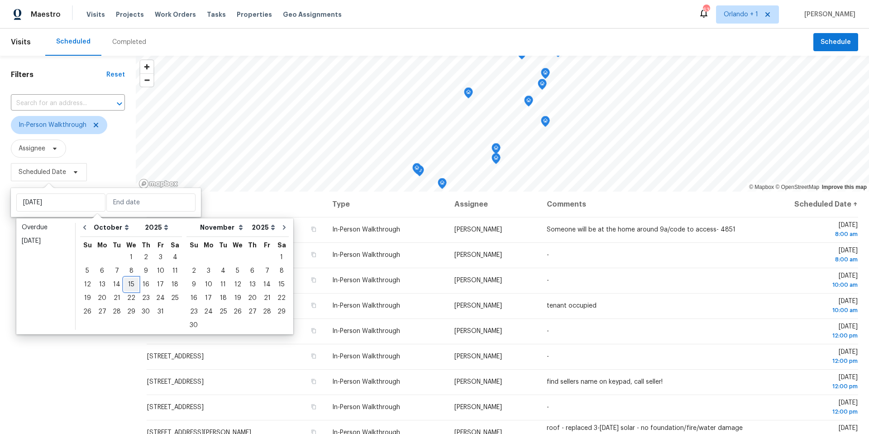
click at [129, 285] on div "15" at bounding box center [131, 284] width 14 height 13
type input "[DATE]"
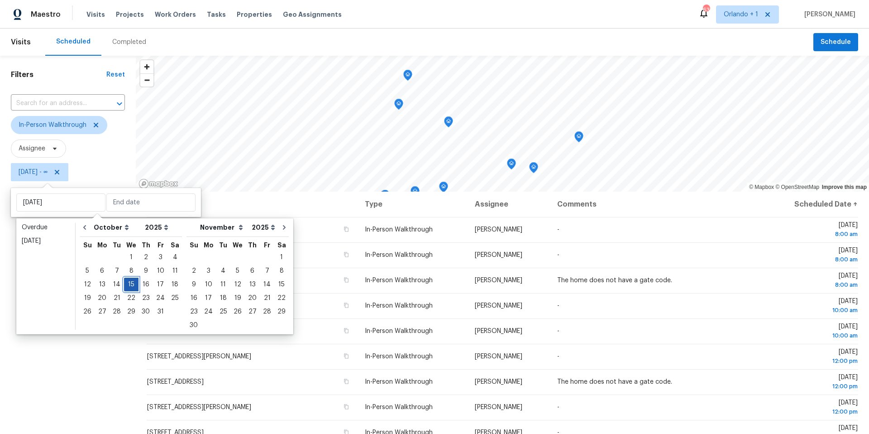
click at [129, 285] on div "15" at bounding box center [131, 284] width 14 height 13
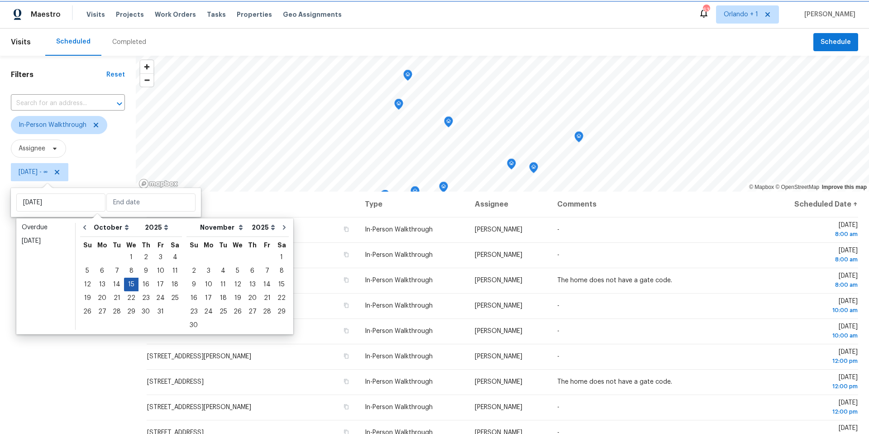
type input "[DATE]"
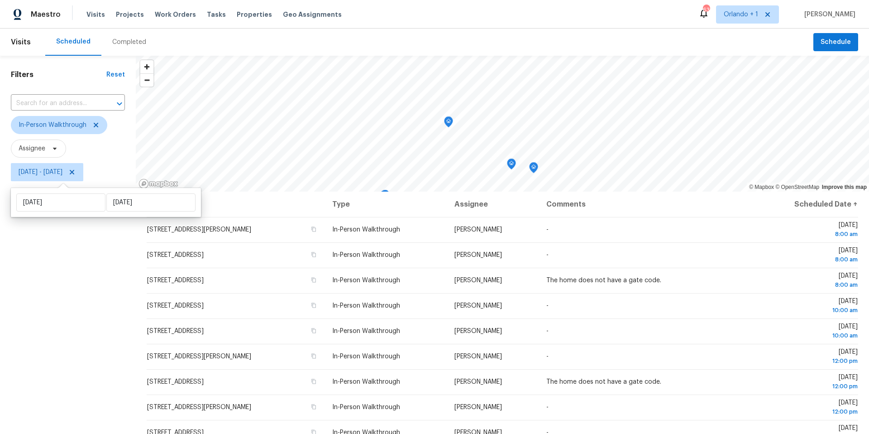
click at [95, 296] on div "Filters Reset ​ In-Person Walkthrough Assignee [DATE] - [DATE]" at bounding box center [68, 297] width 136 height 483
